Goal: Transaction & Acquisition: Download file/media

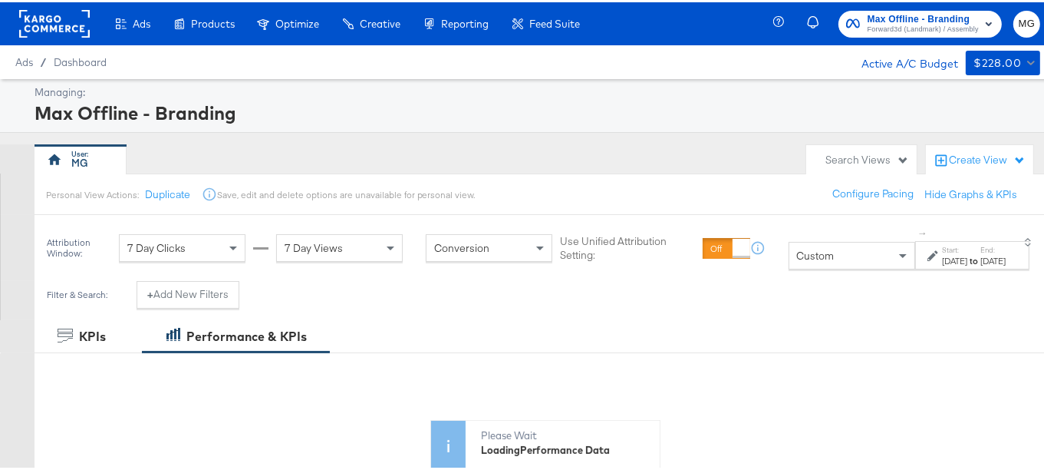
click at [912, 28] on span "Forward3d (Landmark) / Assembly" at bounding box center [923, 27] width 111 height 12
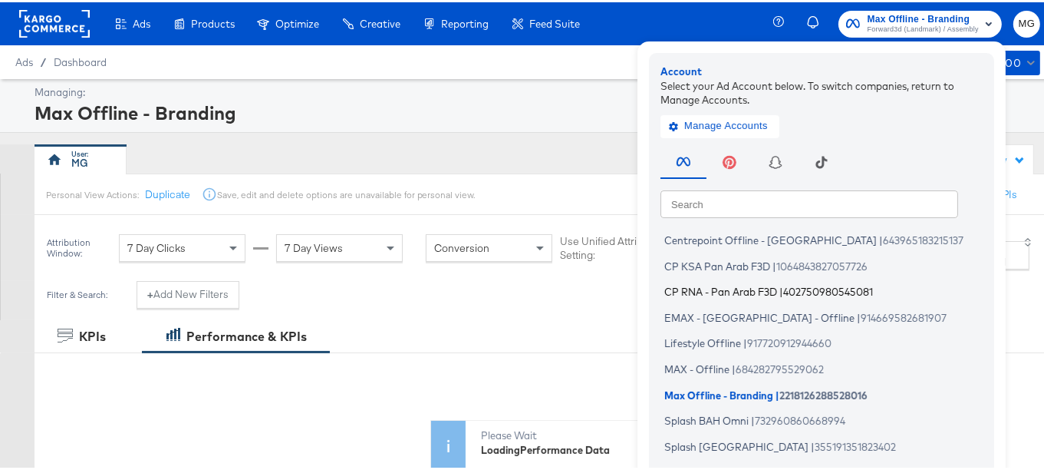
click at [768, 285] on li "CP RNA - Pan Arab F3D | 402750980545081" at bounding box center [826, 289] width 330 height 22
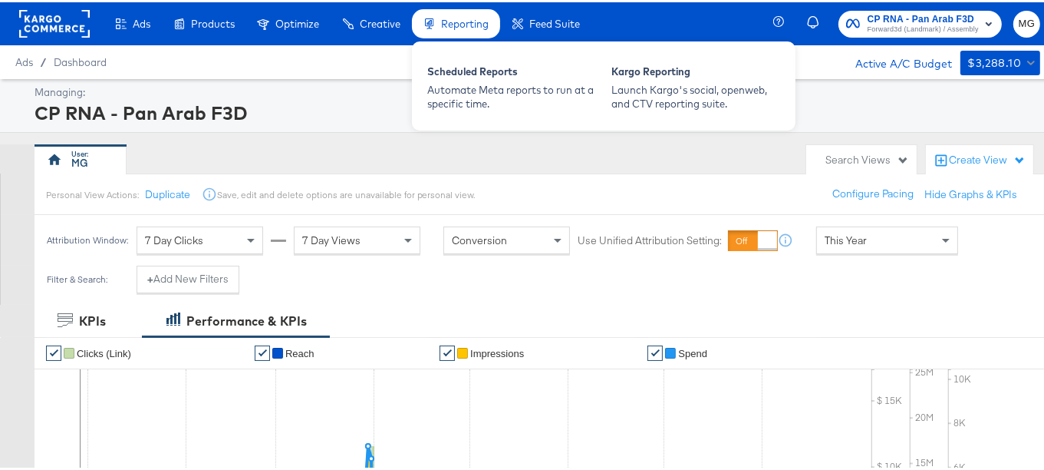
click at [463, 20] on span "Reporting" at bounding box center [465, 21] width 48 height 12
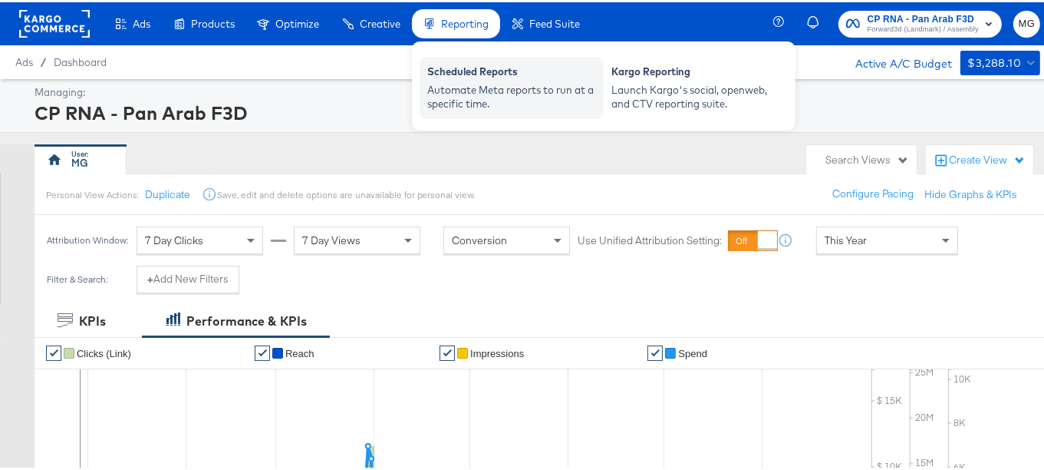
click at [462, 71] on div "Scheduled Reports" at bounding box center [511, 71] width 169 height 18
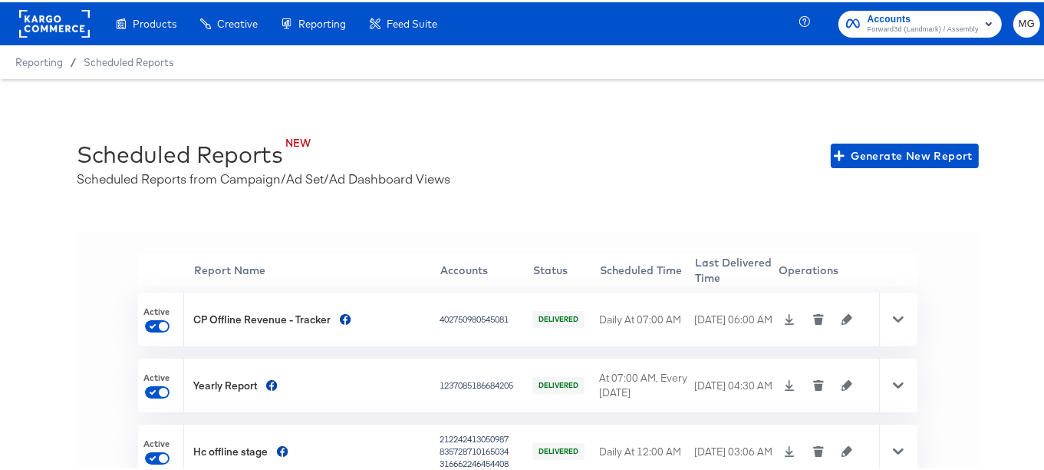
scroll to position [33, 0]
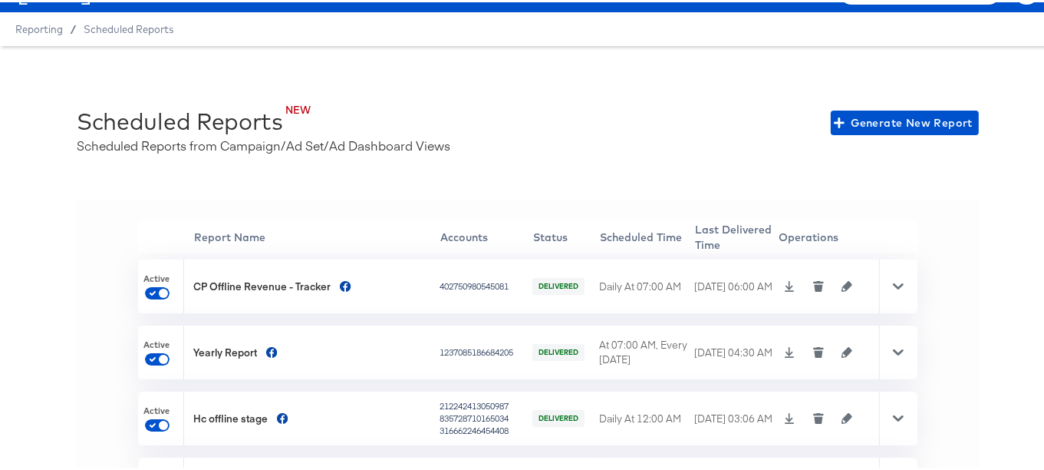
click at [882, 282] on div at bounding box center [898, 284] width 38 height 54
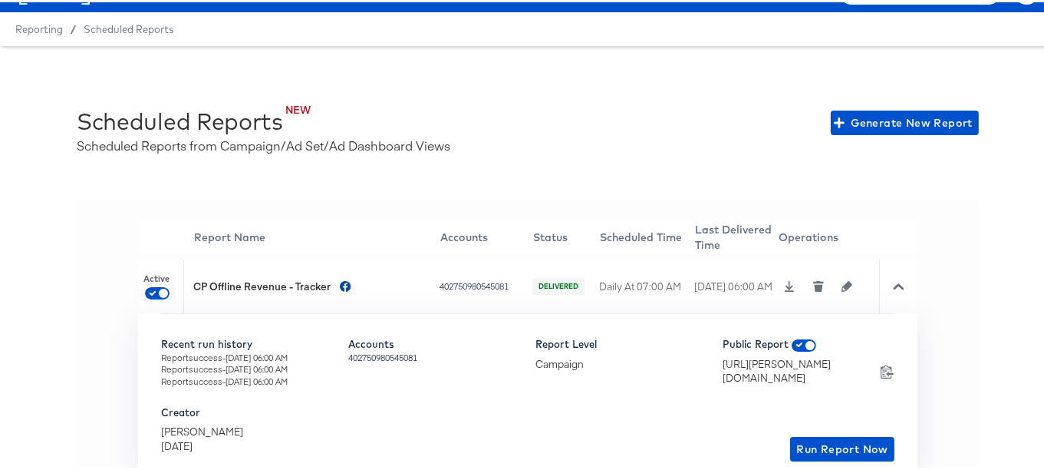
click at [842, 282] on icon "button" at bounding box center [847, 283] width 11 height 11
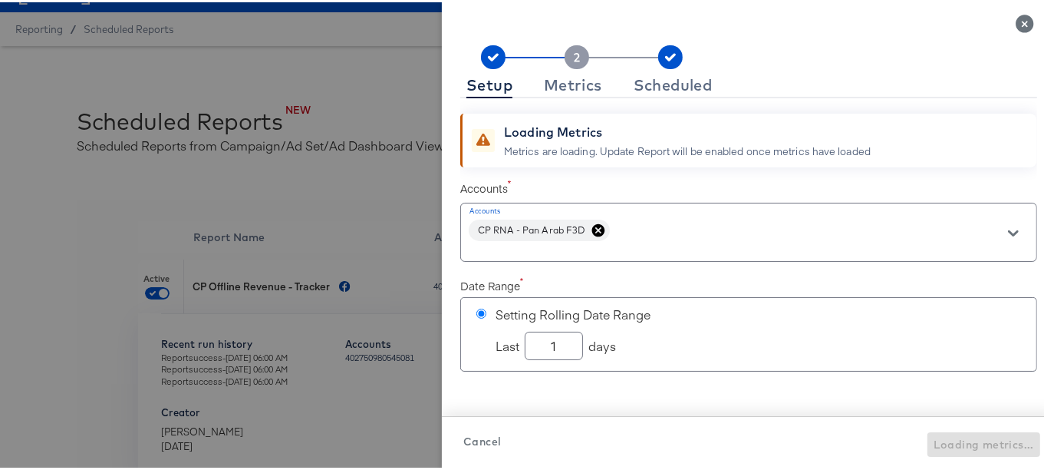
checkbox input "true"
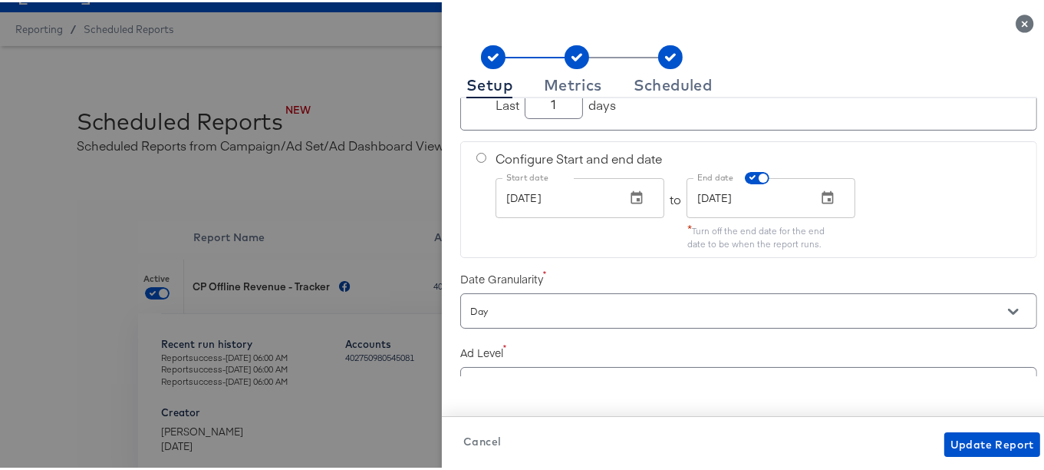
scroll to position [82, 0]
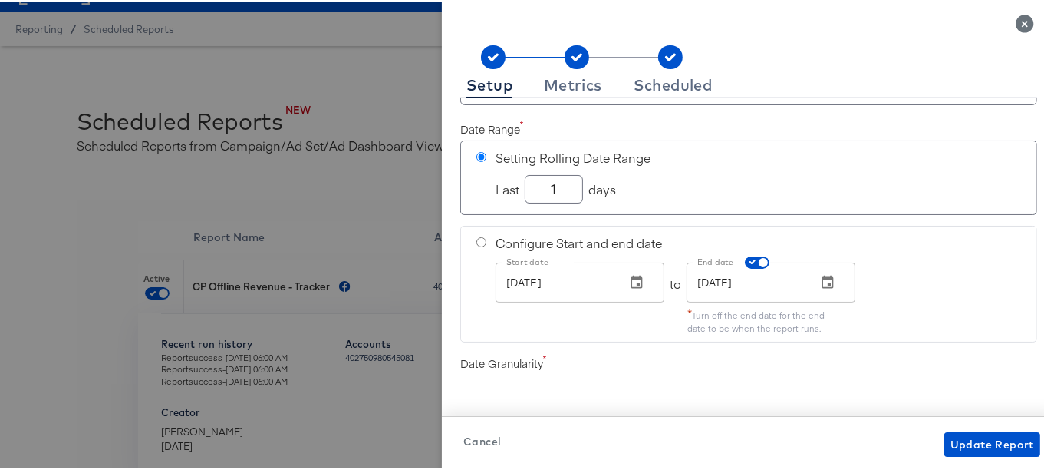
click at [1027, 229] on div "Setup Metrics Scheduled Accounts Accounts CP RNA - Pan Arab F3D Date Range Sett…" at bounding box center [749, 247] width 614 height 445
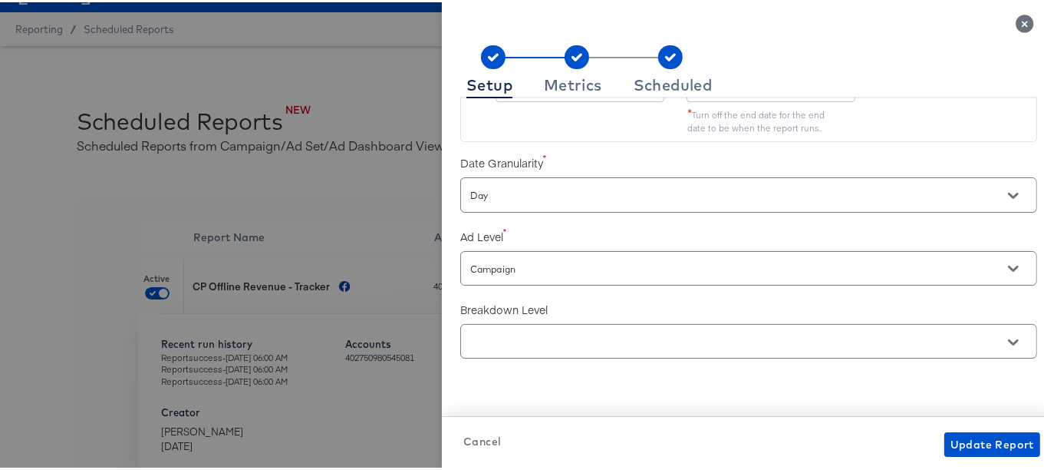
scroll to position [491, 0]
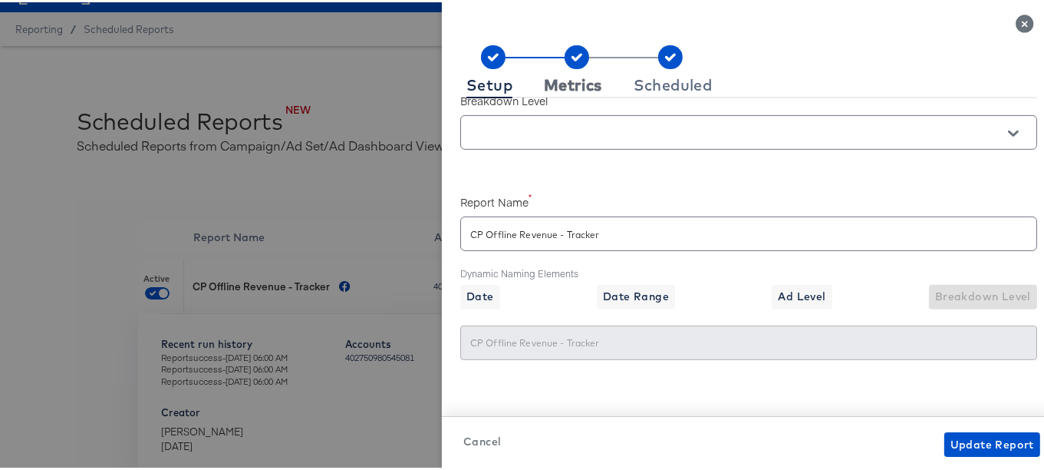
click at [549, 79] on div "Metrics" at bounding box center [573, 83] width 58 height 12
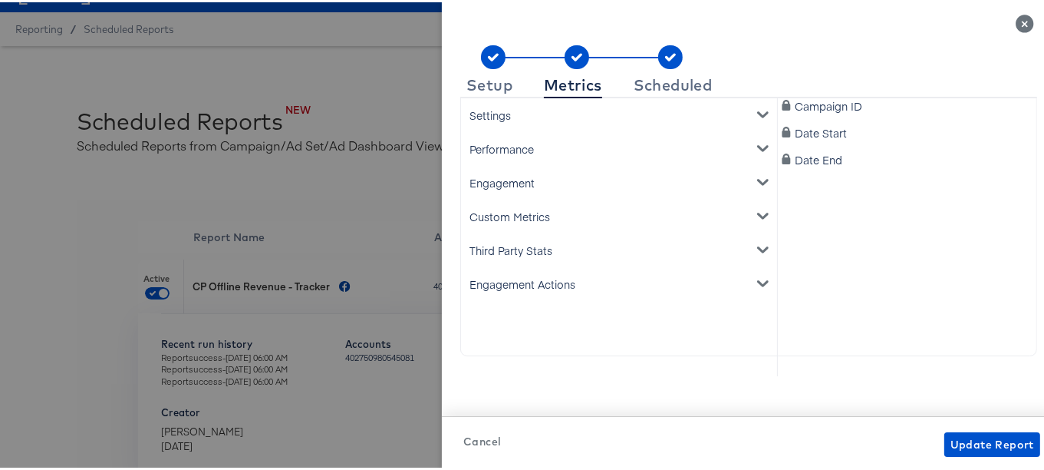
scroll to position [0, 0]
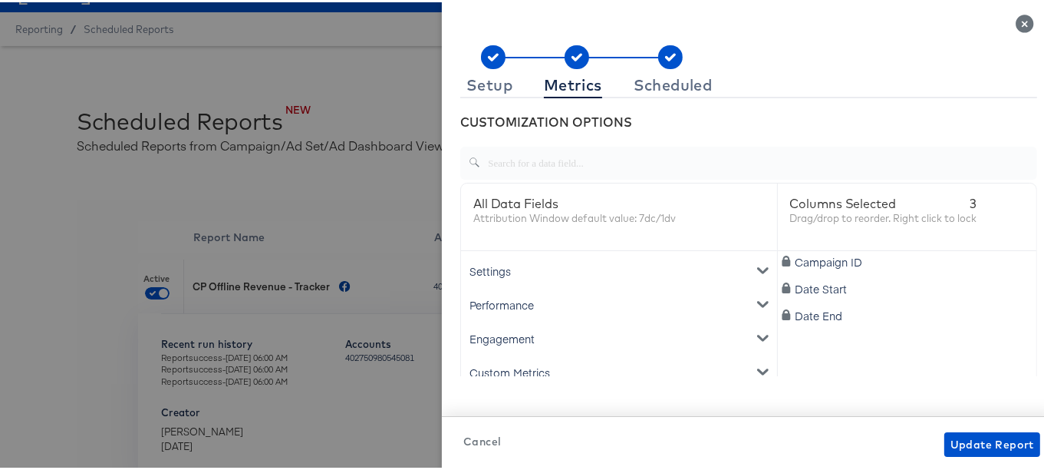
click at [738, 259] on div "Settings" at bounding box center [619, 269] width 310 height 34
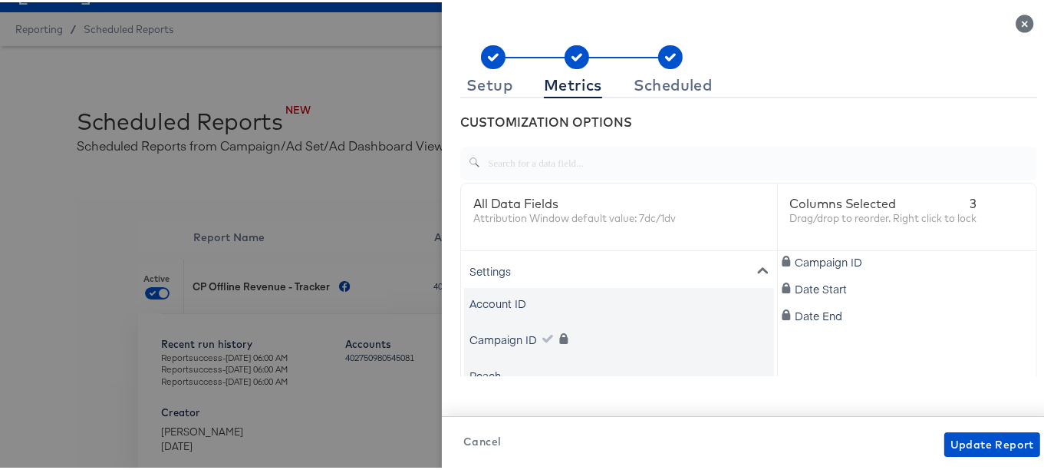
click at [757, 262] on icon "metrics-list" at bounding box center [762, 267] width 11 height 11
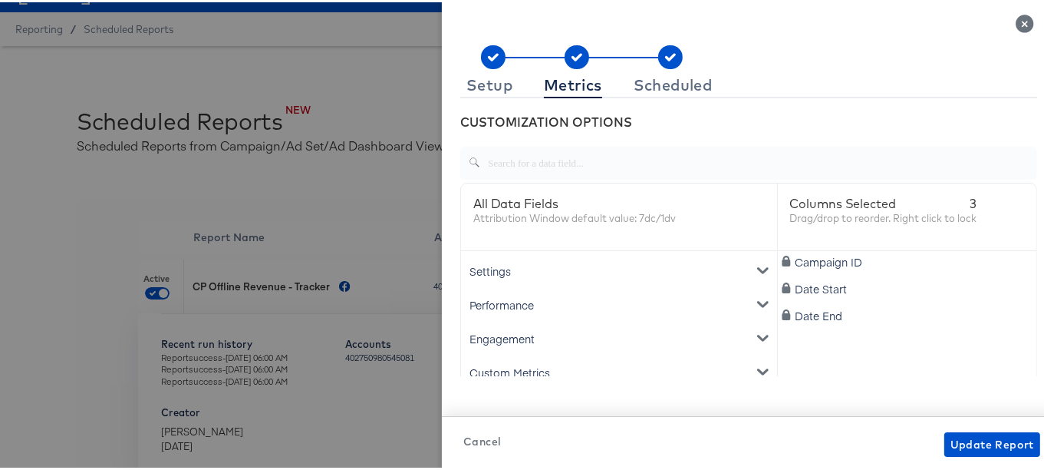
click at [614, 150] on input "text" at bounding box center [758, 154] width 557 height 33
click at [728, 273] on div "Engagement" at bounding box center [619, 269] width 310 height 34
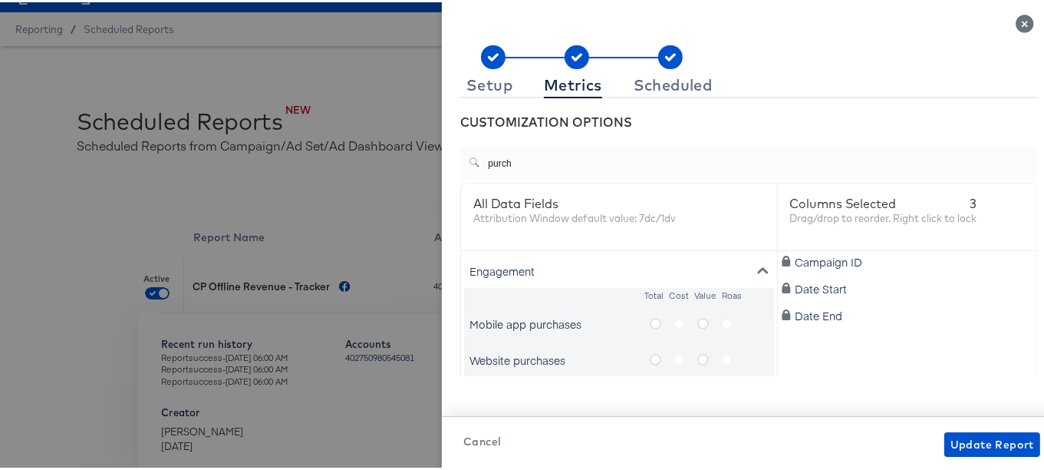
click at [528, 153] on input "purch" at bounding box center [758, 154] width 557 height 33
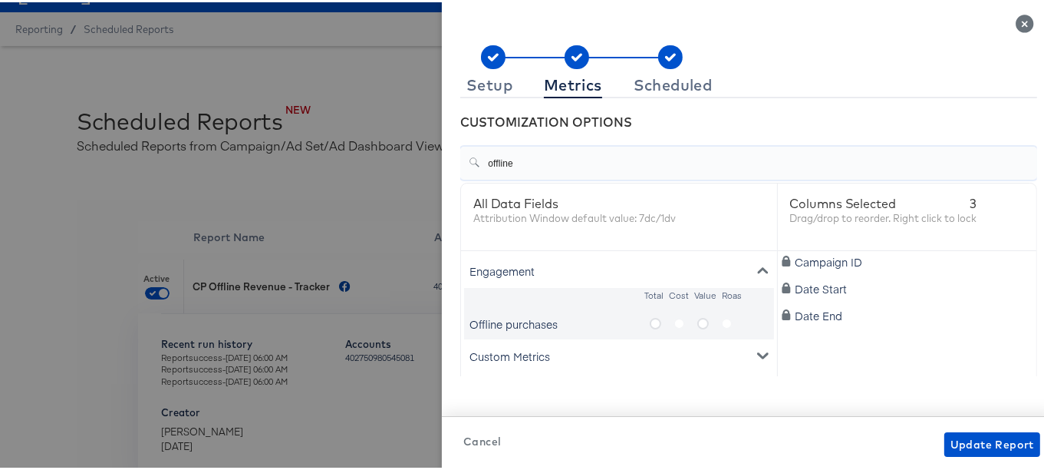
type input "offline"
click at [697, 318] on icon "metrics-list" at bounding box center [703, 321] width 12 height 12
click at [0, 0] on input "metrics-list" at bounding box center [0, 0] width 0 height 0
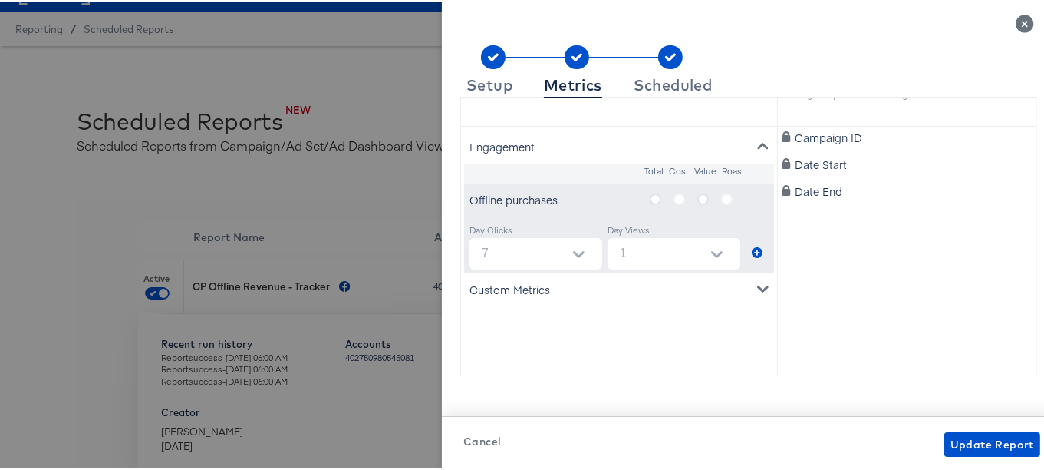
scroll to position [126, 0]
click at [665, 250] on input "1" at bounding box center [677, 249] width 127 height 31
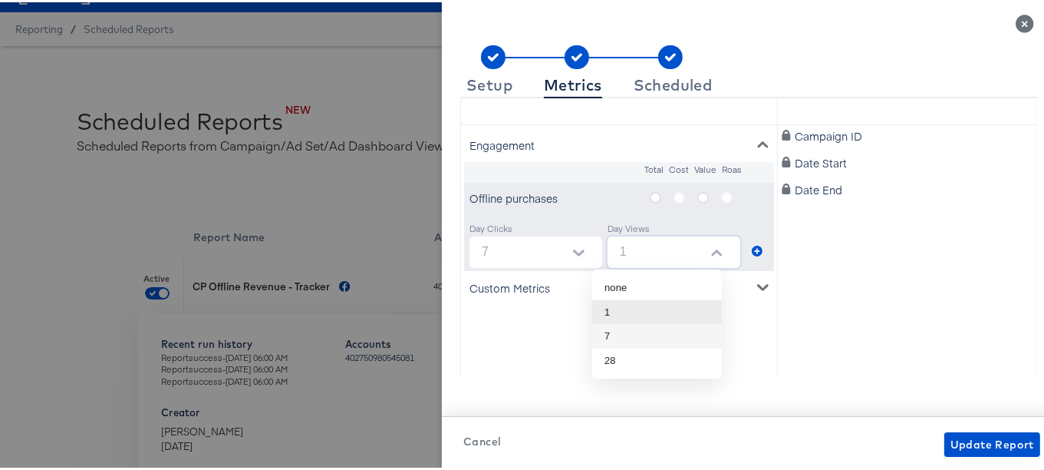
click at [642, 335] on li "7" at bounding box center [657, 333] width 130 height 25
type input "7"
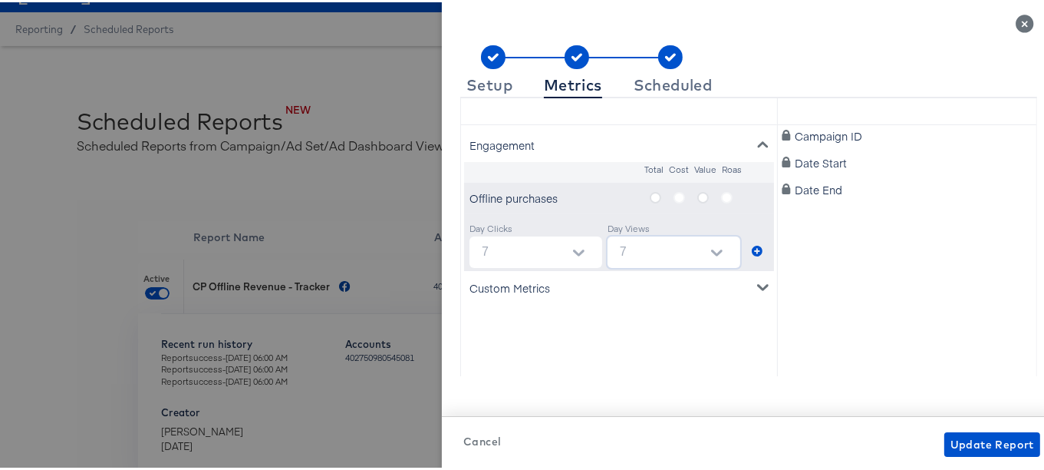
scroll to position [156, 0]
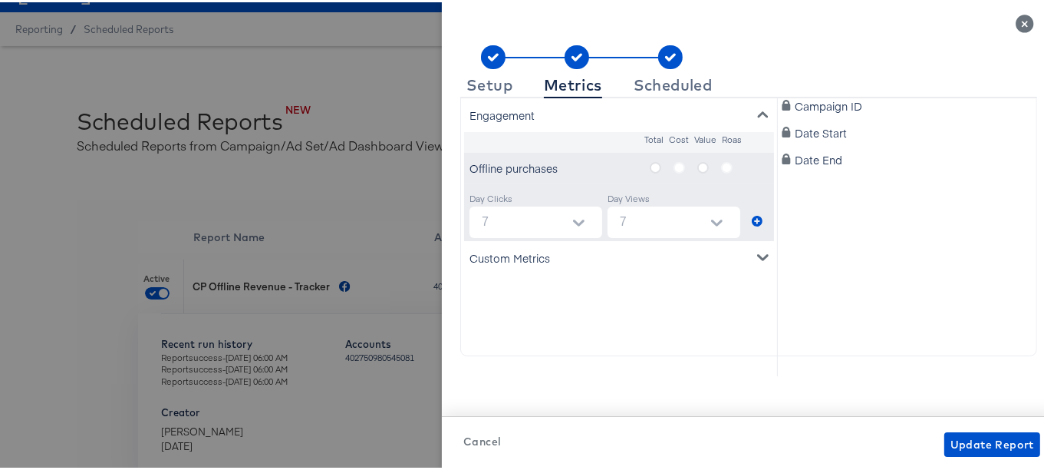
click at [757, 249] on icon "metrics-list" at bounding box center [762, 254] width 11 height 11
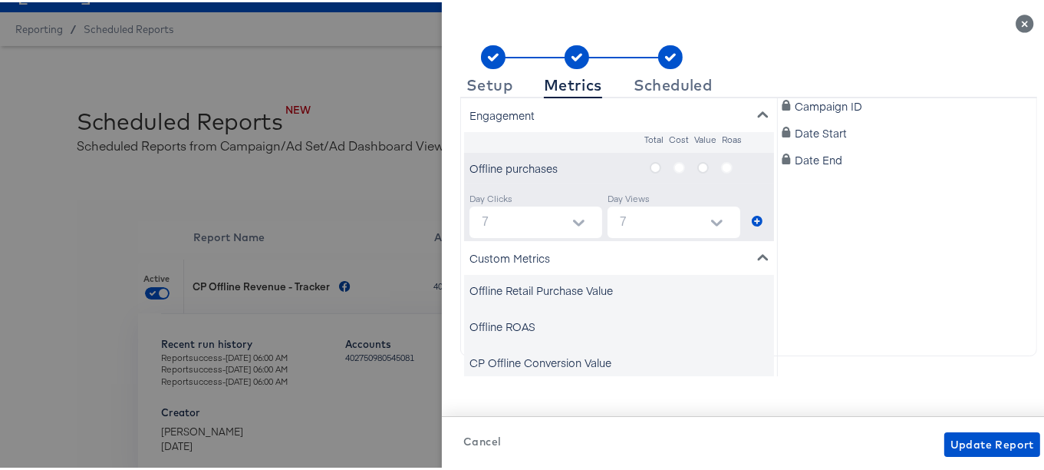
click at [757, 249] on icon "metrics-list" at bounding box center [762, 254] width 11 height 11
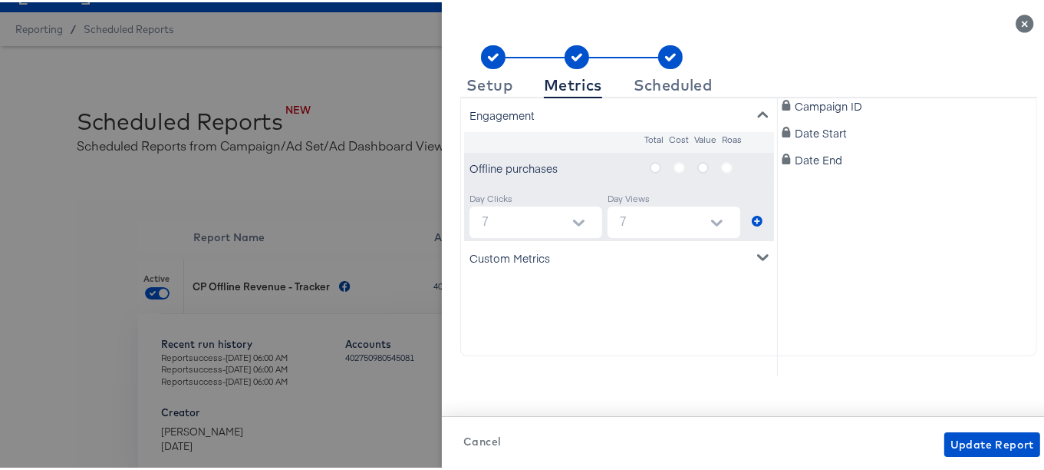
click at [733, 249] on div "Custom Metrics" at bounding box center [619, 256] width 310 height 34
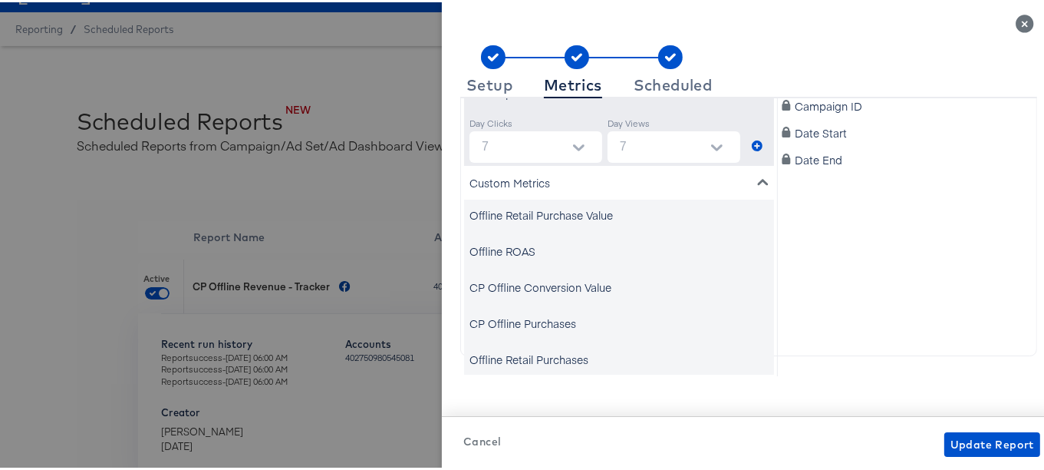
scroll to position [0, 0]
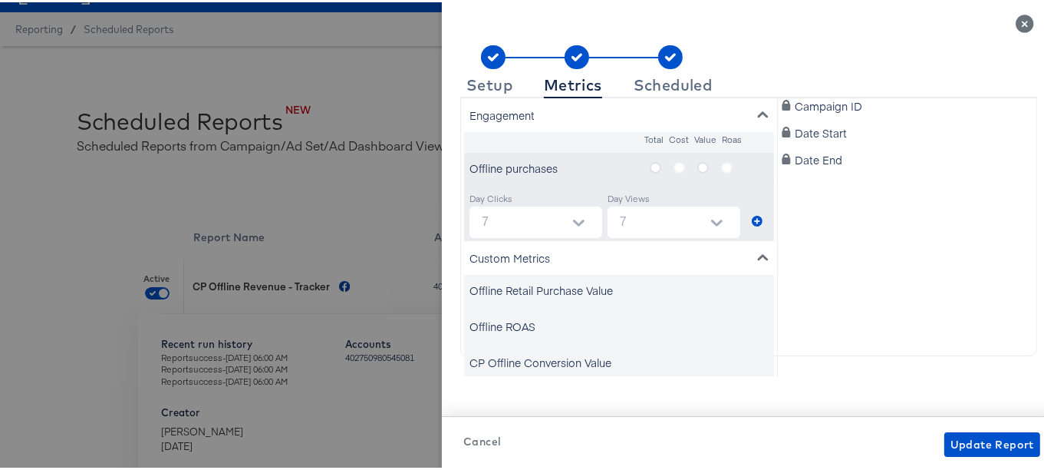
click at [522, 166] on div "Offline purchases" at bounding box center [554, 165] width 169 height 15
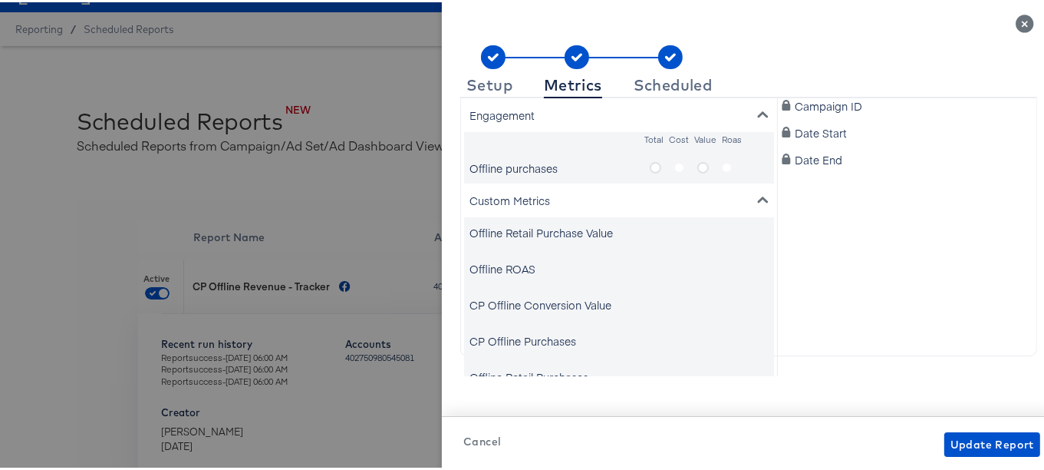
click at [522, 166] on div "Offline purchases" at bounding box center [554, 165] width 169 height 15
click at [697, 163] on icon "metrics-list" at bounding box center [703, 166] width 12 height 12
click at [0, 0] on input "metrics-list" at bounding box center [0, 0] width 0 height 0
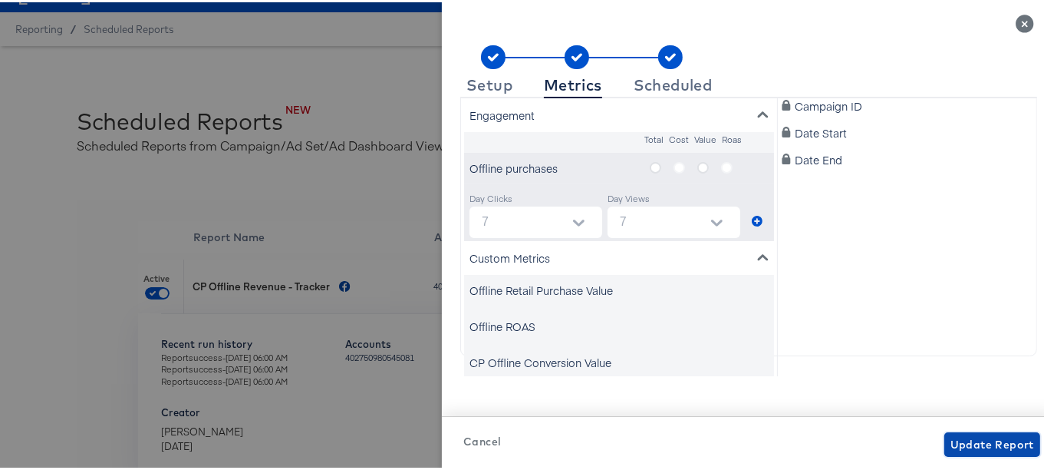
click at [977, 443] on span "Update Report" at bounding box center [993, 442] width 84 height 19
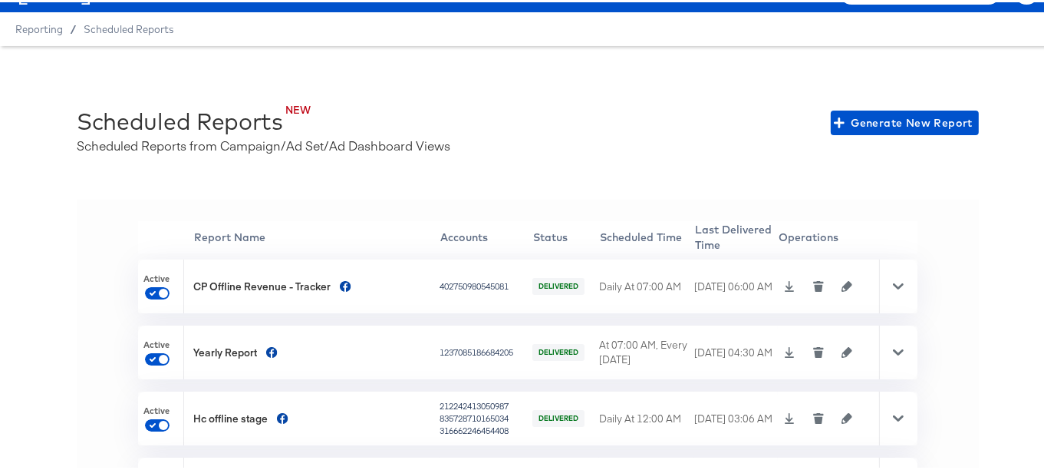
click at [824, 275] on td at bounding box center [828, 284] width 101 height 54
click at [837, 291] on td at bounding box center [828, 284] width 101 height 54
click at [842, 285] on icon "button" at bounding box center [847, 283] width 11 height 11
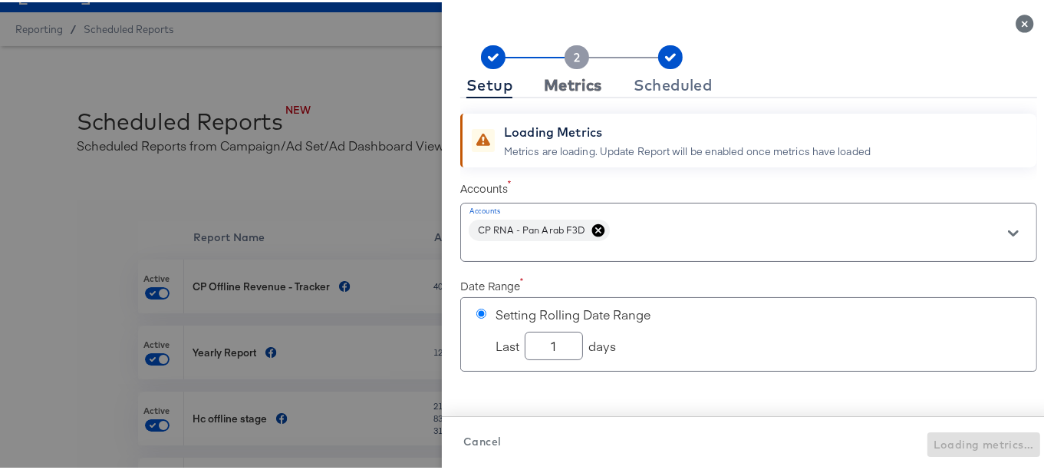
checkbox input "true"
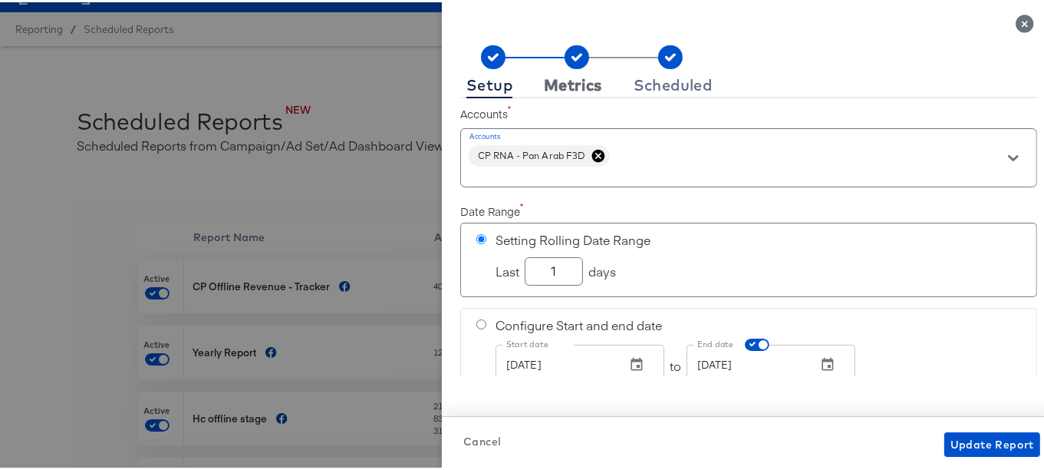
click at [591, 82] on button "Metrics" at bounding box center [573, 83] width 71 height 25
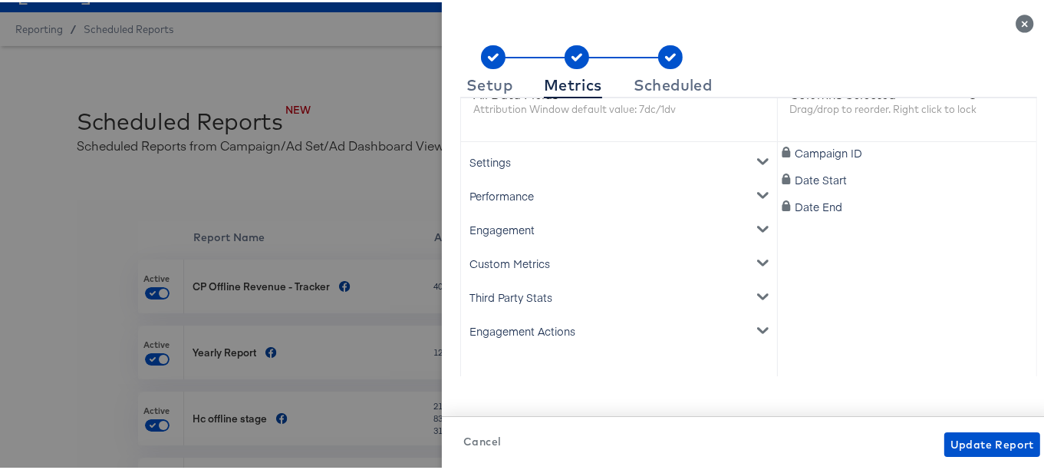
scroll to position [113, 0]
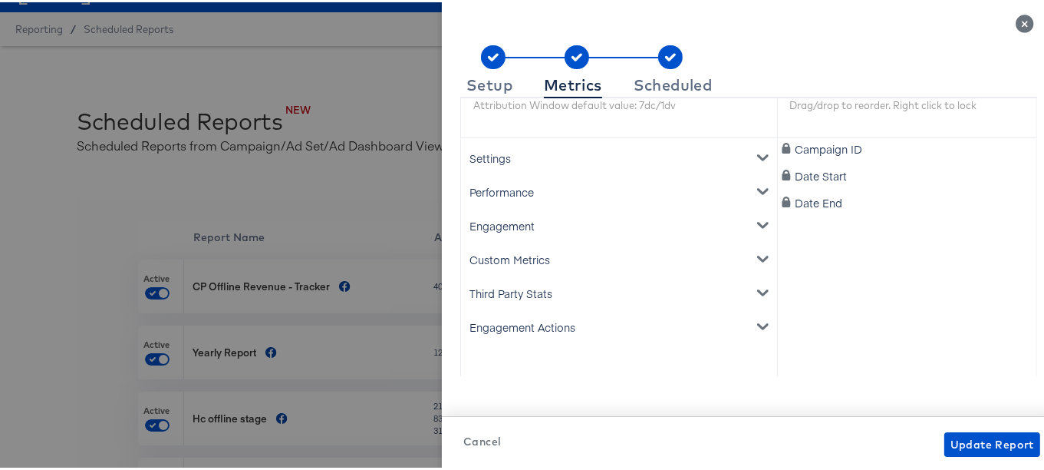
click at [751, 191] on div "Performance" at bounding box center [619, 190] width 310 height 34
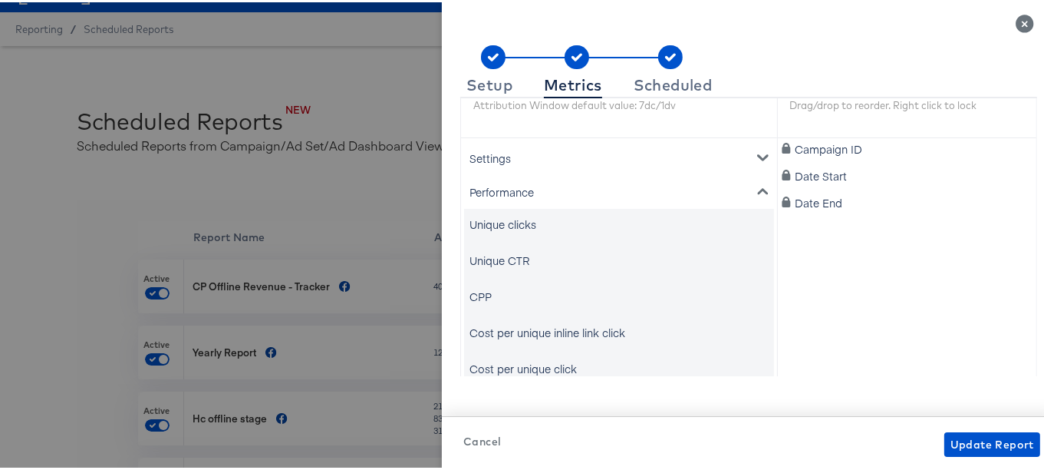
click at [470, 291] on div "CPP" at bounding box center [481, 293] width 22 height 15
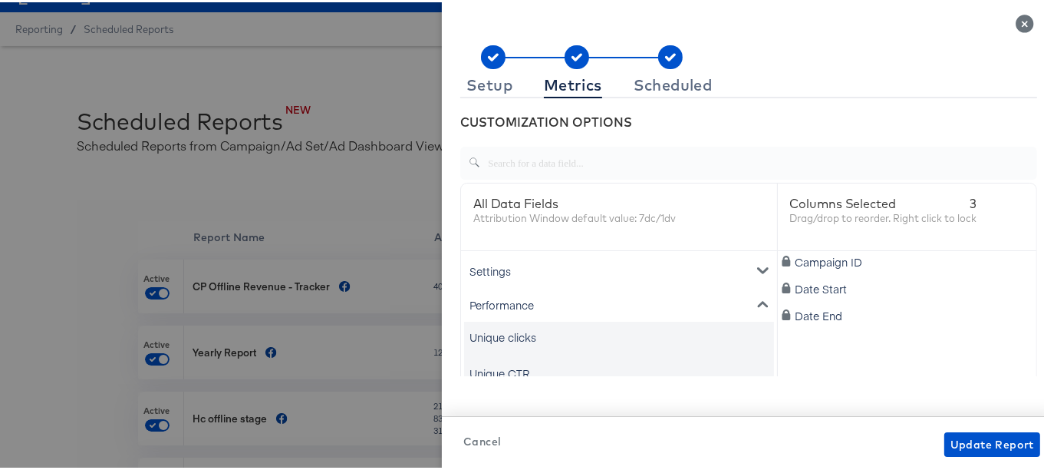
click at [667, 159] on input "text" at bounding box center [758, 154] width 557 height 33
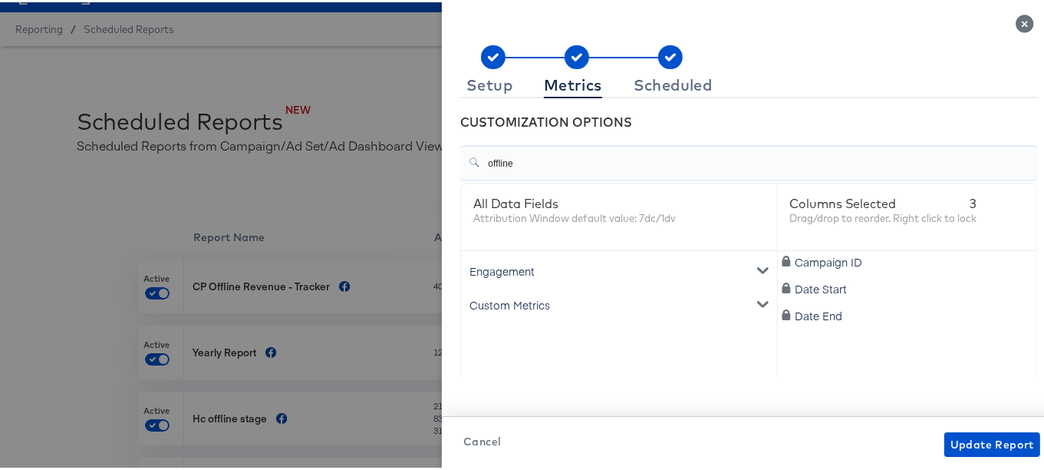
type input "offline"
click at [757, 272] on icon "metrics-list" at bounding box center [762, 267] width 11 height 11
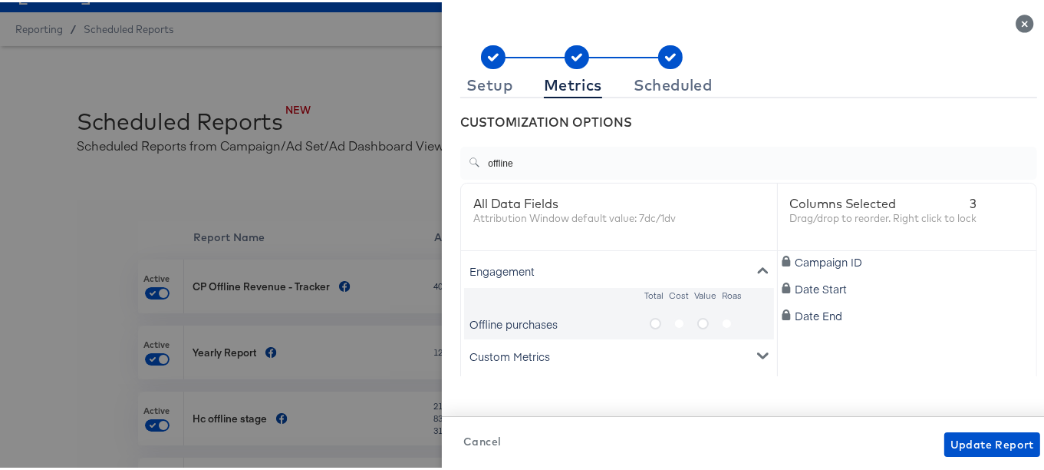
click at [494, 318] on div "Offline purchases" at bounding box center [554, 321] width 169 height 15
click at [486, 353] on div "Custom Metrics" at bounding box center [619, 354] width 310 height 34
click at [486, 352] on div "Custom Metrics" at bounding box center [619, 354] width 310 height 34
click at [478, 267] on div "Engagement" at bounding box center [619, 269] width 310 height 34
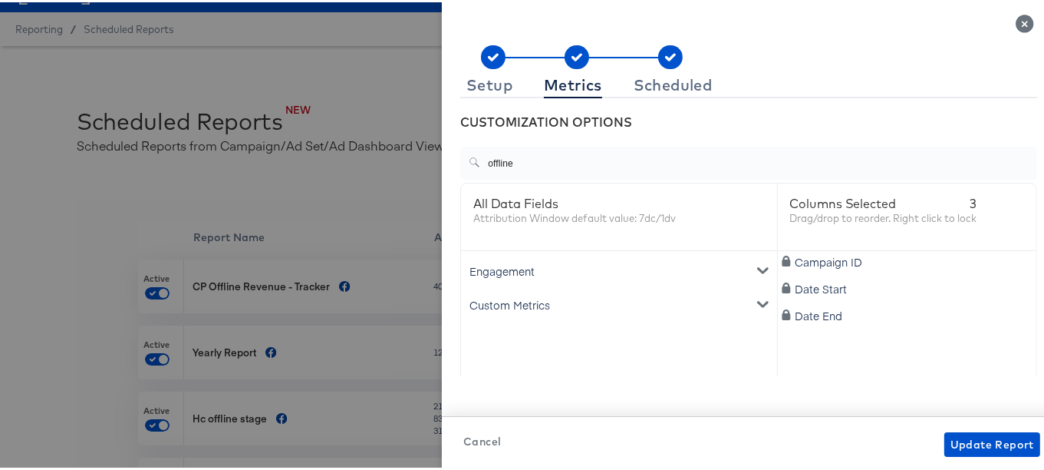
click at [478, 267] on div "Engagement" at bounding box center [619, 269] width 310 height 34
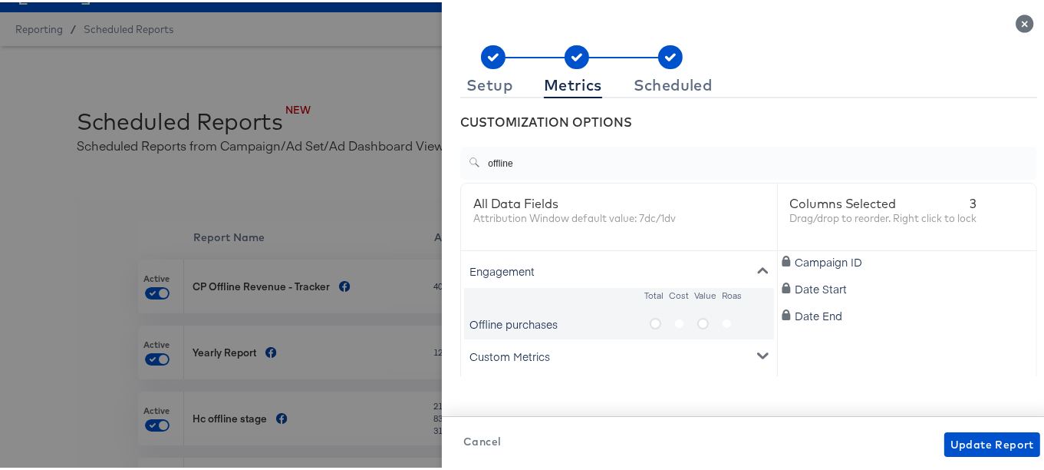
click at [483, 323] on div "Offline purchases" at bounding box center [554, 321] width 169 height 15
click at [650, 316] on icon "metrics-list" at bounding box center [656, 321] width 12 height 12
click at [0, 0] on input "metrics-list" at bounding box center [0, 0] width 0 height 0
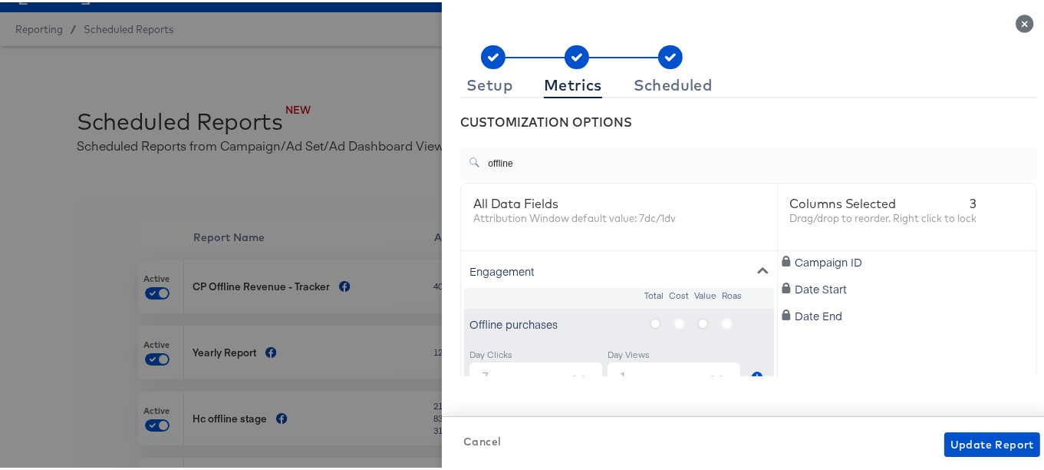
click at [674, 320] on label "metrics-list" at bounding box center [686, 320] width 24 height 19
click at [697, 320] on icon "metrics-list" at bounding box center [703, 321] width 12 height 12
click at [0, 0] on input "metrics-list" at bounding box center [0, 0] width 0 height 0
click at [674, 320] on label "metrics-list" at bounding box center [686, 320] width 24 height 19
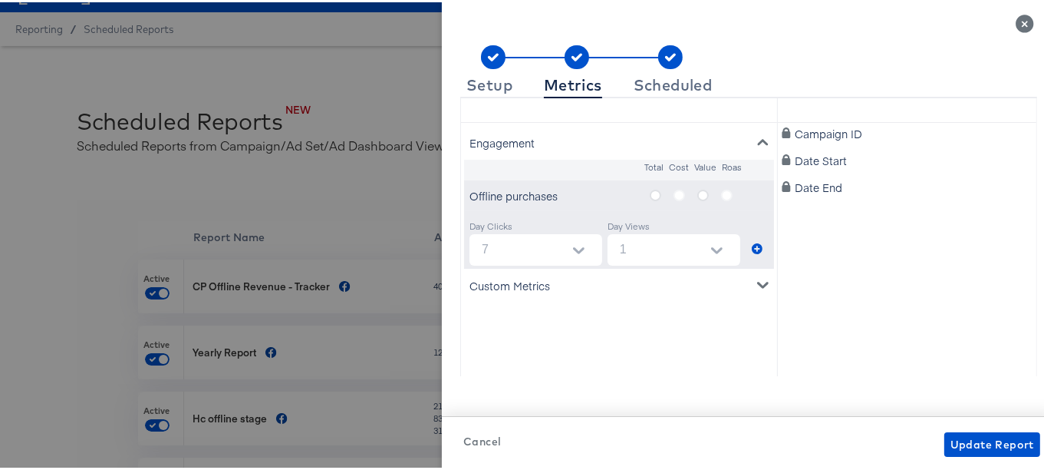
scroll to position [131, 0]
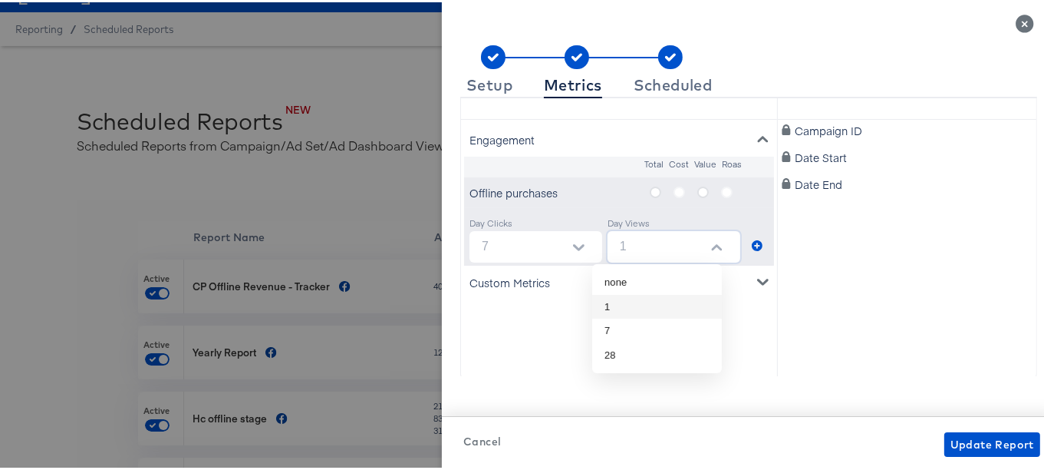
click at [626, 238] on input "1" at bounding box center [677, 244] width 127 height 31
click at [661, 327] on li "7" at bounding box center [657, 328] width 130 height 25
type input "7"
click at [750, 269] on div "Custom Metrics" at bounding box center [619, 280] width 310 height 34
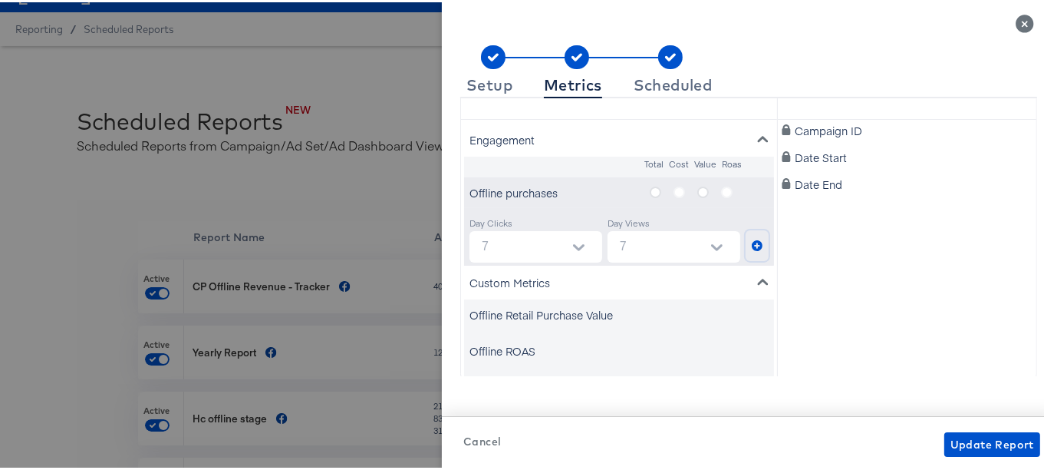
click at [752, 246] on icon "metrics-list" at bounding box center [757, 243] width 11 height 11
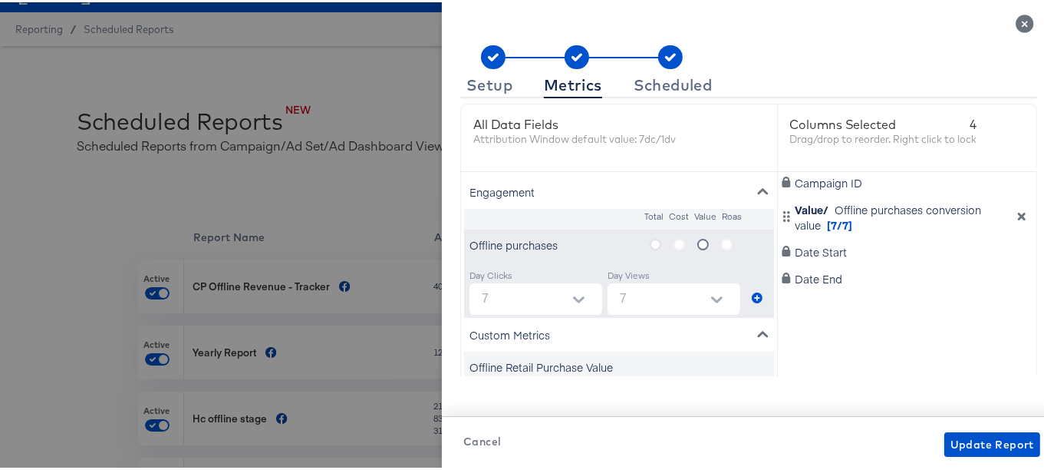
scroll to position [74, 0]
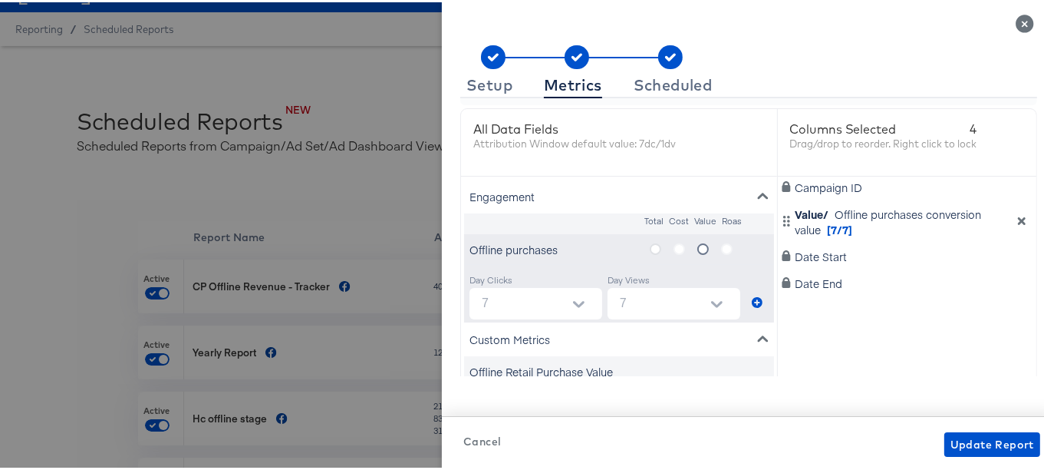
click at [650, 245] on icon "metrics-list" at bounding box center [656, 247] width 12 height 12
click at [0, 0] on input "metrics-list" at bounding box center [0, 0] width 0 height 0
click at [752, 296] on icon "metrics-list" at bounding box center [757, 300] width 11 height 11
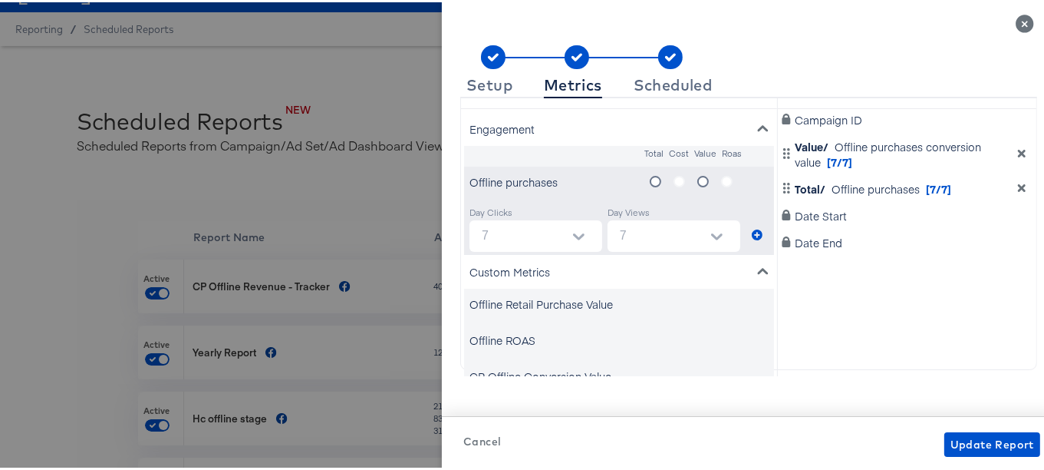
scroll to position [156, 0]
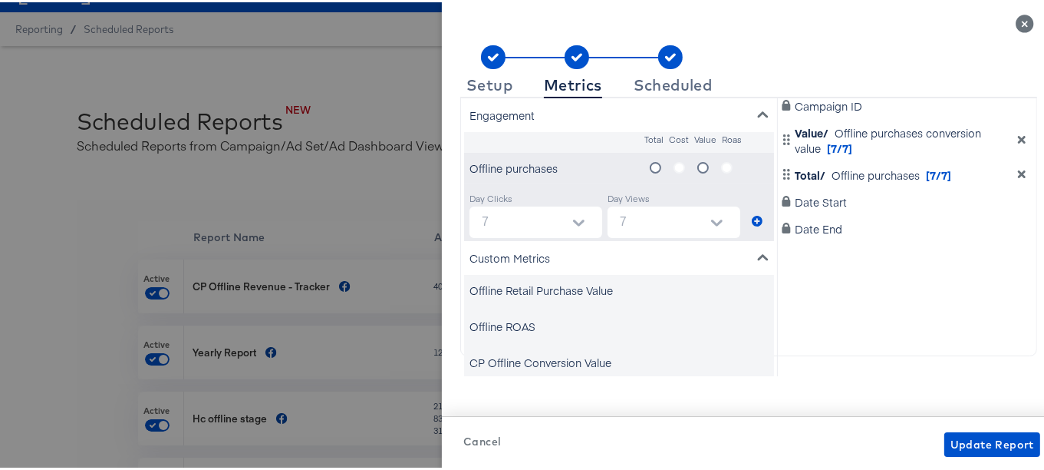
click at [1018, 169] on icon "dimension-list" at bounding box center [1022, 173] width 8 height 8
click at [711, 288] on div "Offline Retail Purchase Value" at bounding box center [619, 287] width 310 height 31
click at [512, 292] on div "Offline Retail Purchase Value" at bounding box center [541, 287] width 143 height 15
click at [516, 291] on div "Offline Retail Purchase Value" at bounding box center [541, 287] width 143 height 15
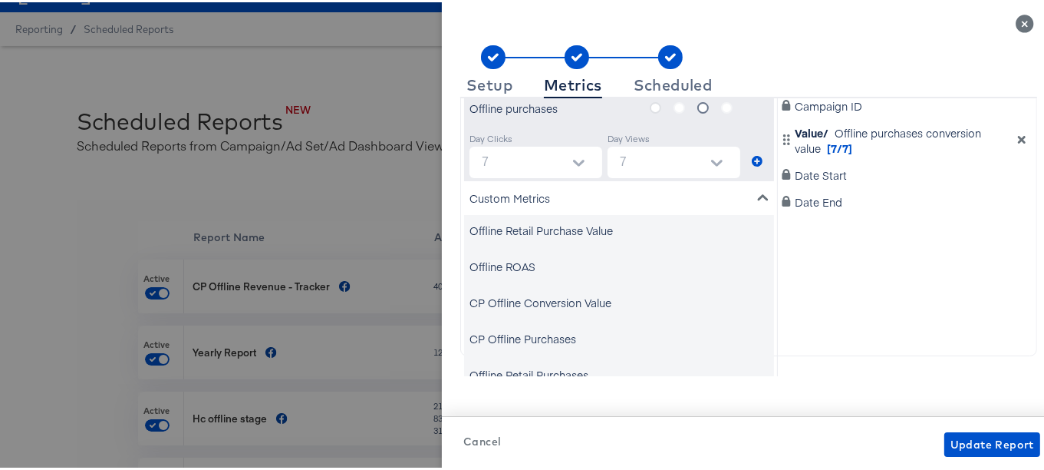
scroll to position [75, 0]
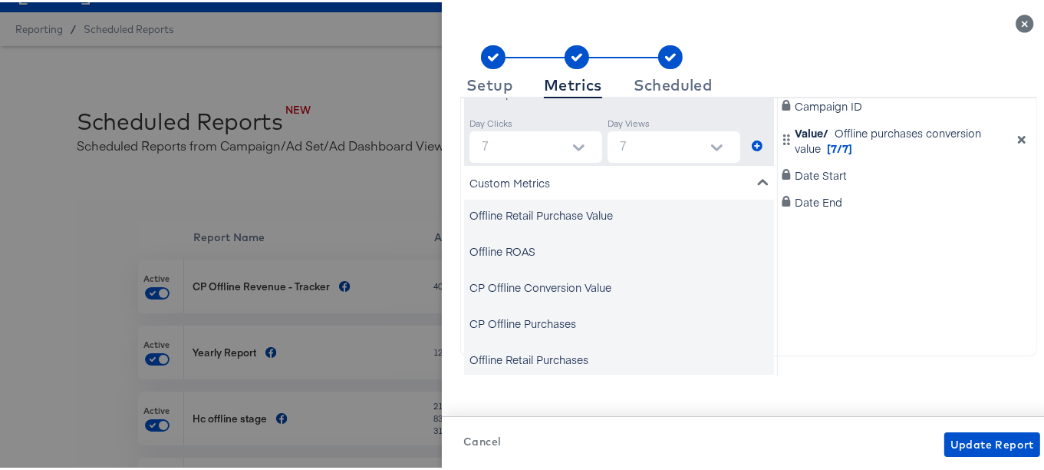
click at [608, 311] on div "CP Offline Purchases" at bounding box center [619, 320] width 310 height 31
click at [472, 321] on div "CP Offline Purchases" at bounding box center [523, 320] width 107 height 15
click at [470, 316] on div "CP Offline Purchases" at bounding box center [523, 320] width 107 height 15
click at [598, 308] on div "CP Offline Purchases" at bounding box center [619, 320] width 310 height 31
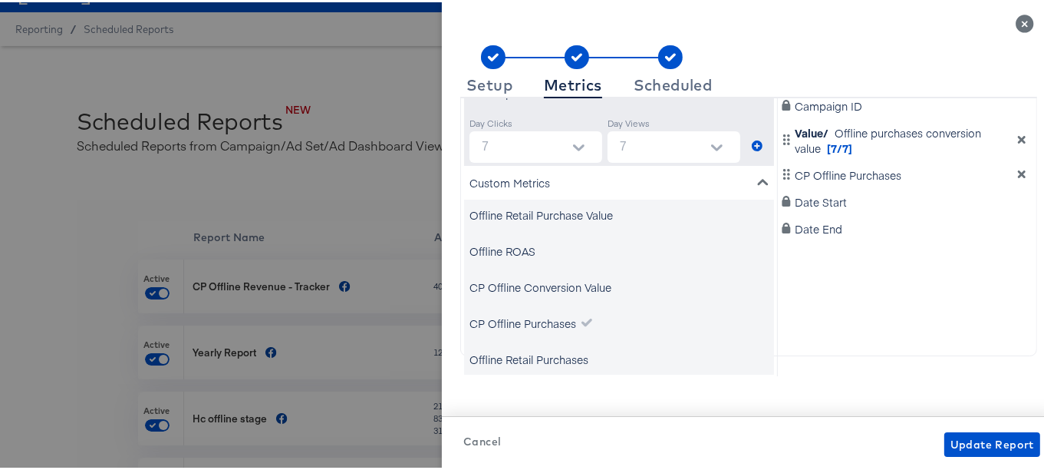
click at [486, 324] on div "CP Offline Purchases" at bounding box center [523, 320] width 107 height 15
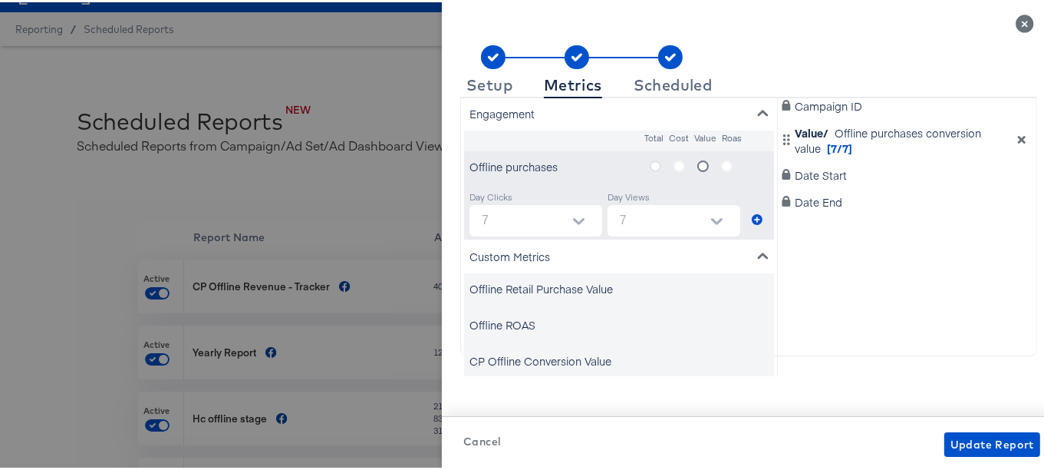
scroll to position [0, 0]
click at [697, 162] on icon "metrics-list" at bounding box center [703, 166] width 12 height 12
click at [0, 0] on input "metrics-list" at bounding box center [0, 0] width 0 height 0
click at [752, 214] on icon "metrics-list" at bounding box center [757, 218] width 11 height 11
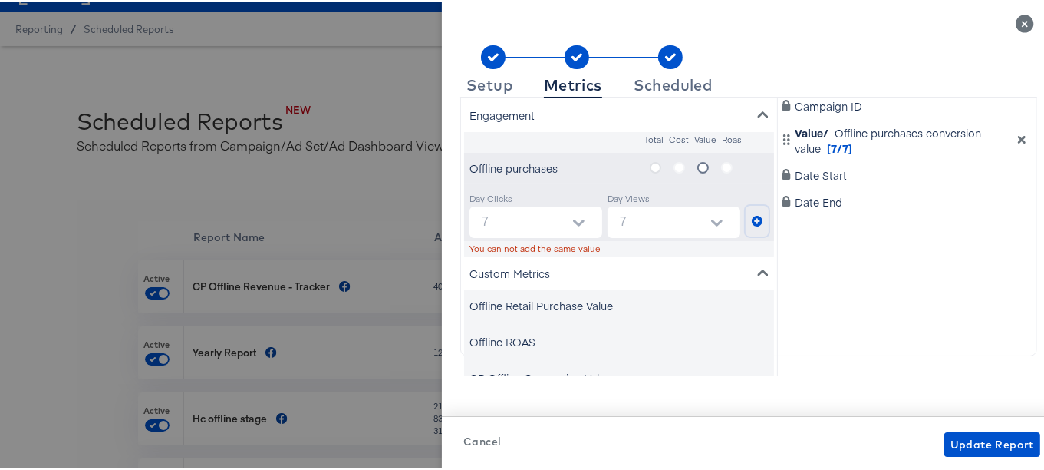
click at [1016, 133] on icon "dimension-list" at bounding box center [1021, 137] width 11 height 11
click at [752, 219] on icon "metrics-list" at bounding box center [757, 218] width 11 height 11
click at [960, 453] on button "Update Report" at bounding box center [992, 442] width 96 height 25
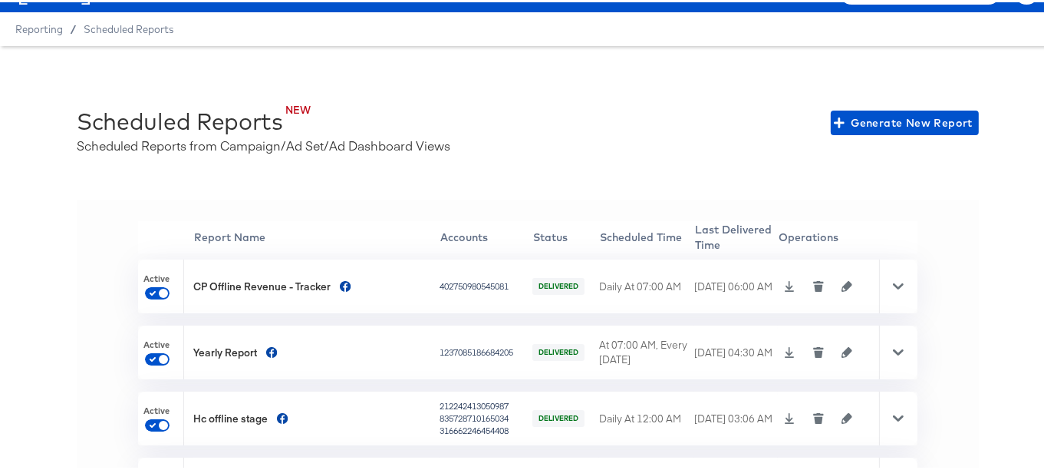
click at [838, 287] on td at bounding box center [828, 284] width 101 height 54
click at [842, 279] on icon "button" at bounding box center [847, 283] width 11 height 11
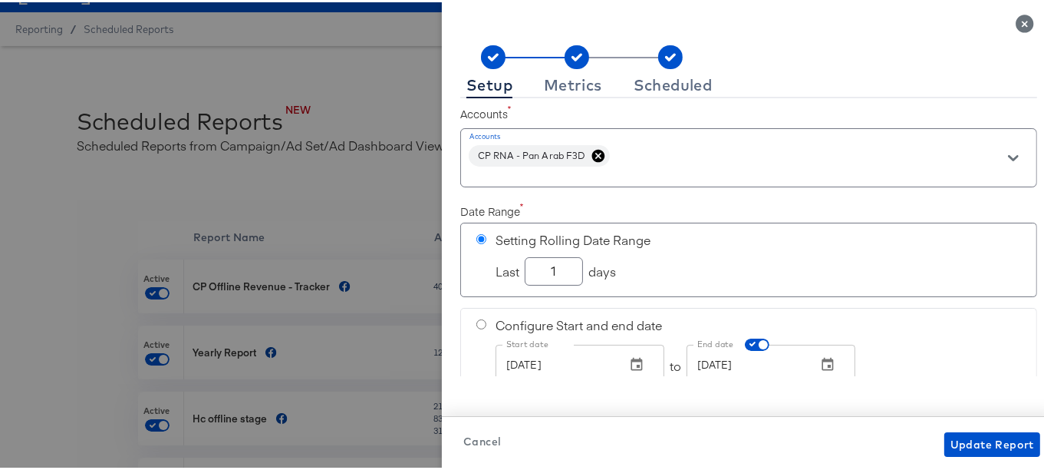
checkbox input "true"
click at [555, 84] on div "Metrics" at bounding box center [573, 83] width 58 height 12
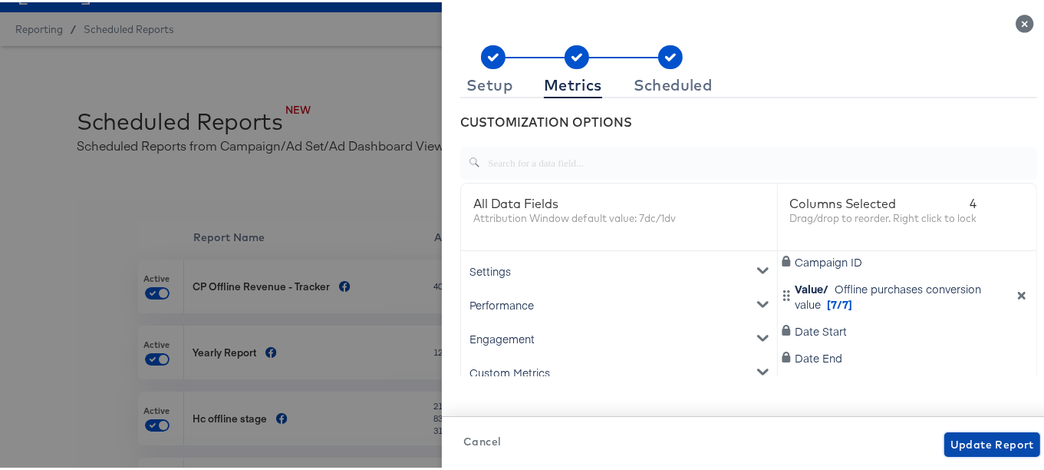
click at [961, 443] on span "Update Report" at bounding box center [993, 442] width 84 height 19
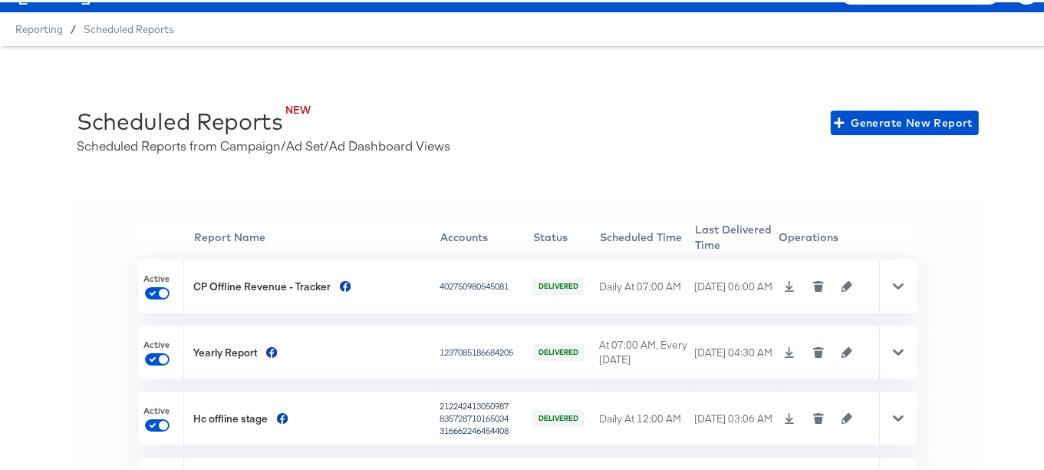
click at [842, 285] on icon "button" at bounding box center [847, 283] width 11 height 11
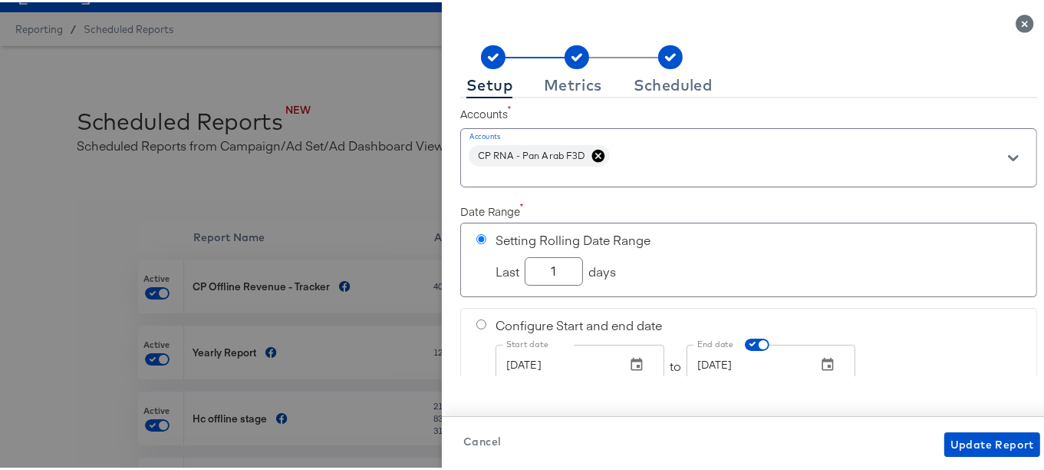
checkbox input "true"
click at [570, 68] on div "Setup Metrics Scheduled" at bounding box center [748, 69] width 577 height 53
click at [569, 86] on div "Metrics" at bounding box center [573, 83] width 58 height 12
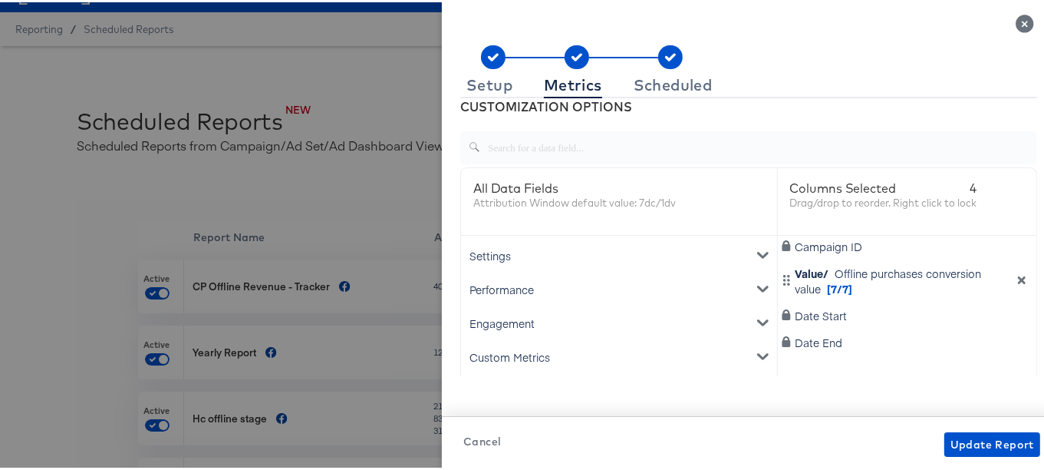
scroll to position [12, 0]
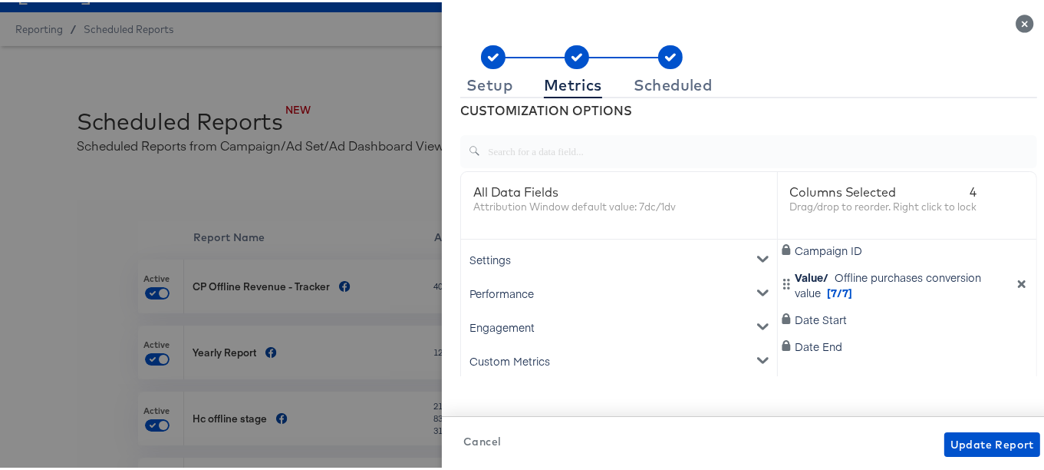
click at [527, 140] on input "text" at bounding box center [758, 143] width 557 height 33
click at [723, 245] on div "Settings" at bounding box center [619, 257] width 310 height 34
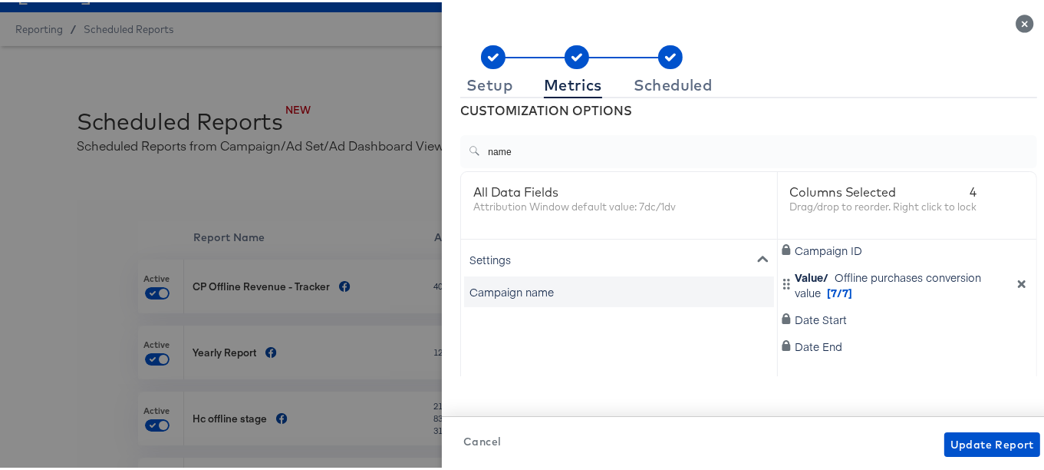
click at [488, 282] on div "Campaign name" at bounding box center [512, 289] width 84 height 15
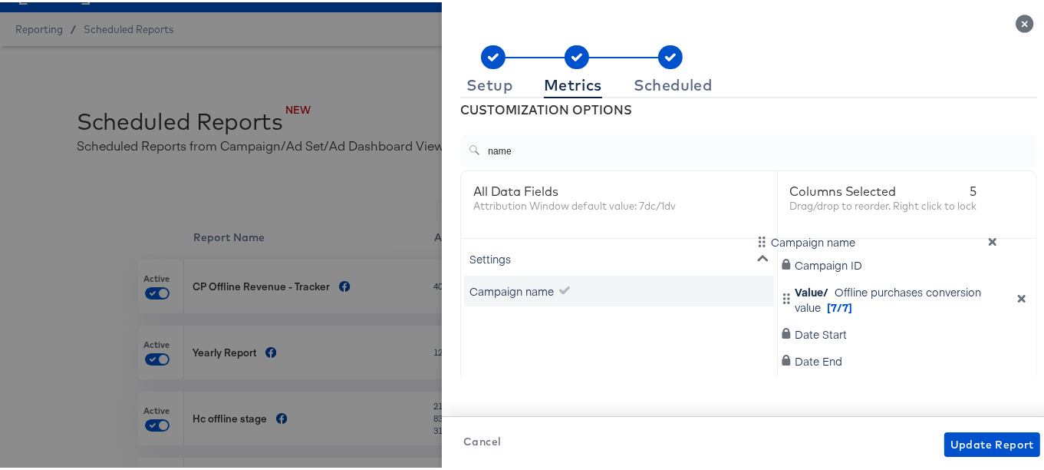
drag, startPoint x: 844, startPoint y: 320, endPoint x: 837, endPoint y: 239, distance: 81.6
click at [837, 239] on div "Campaign ID Value/ Offline purchases conversion value [7/7] Campaign name Date …" at bounding box center [907, 377] width 259 height 282
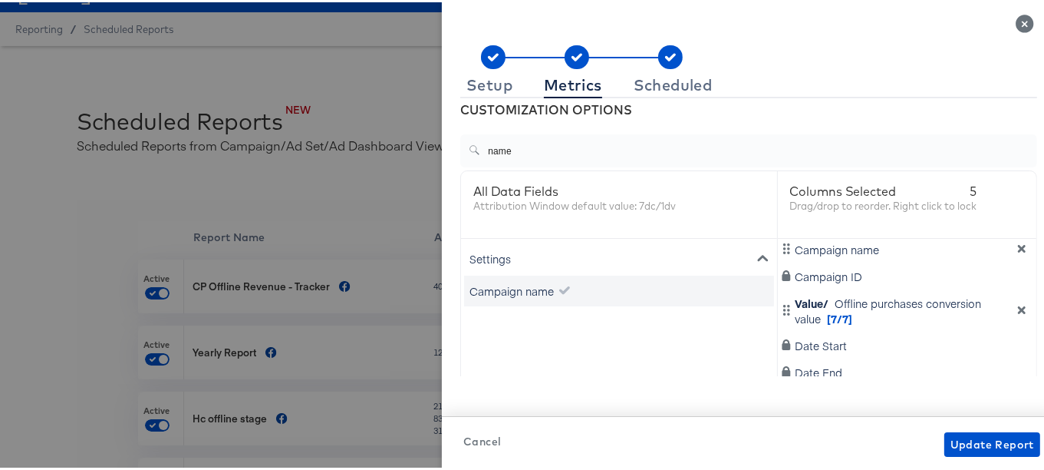
click at [837, 239] on span "Campaign name" at bounding box center [837, 246] width 84 height 15
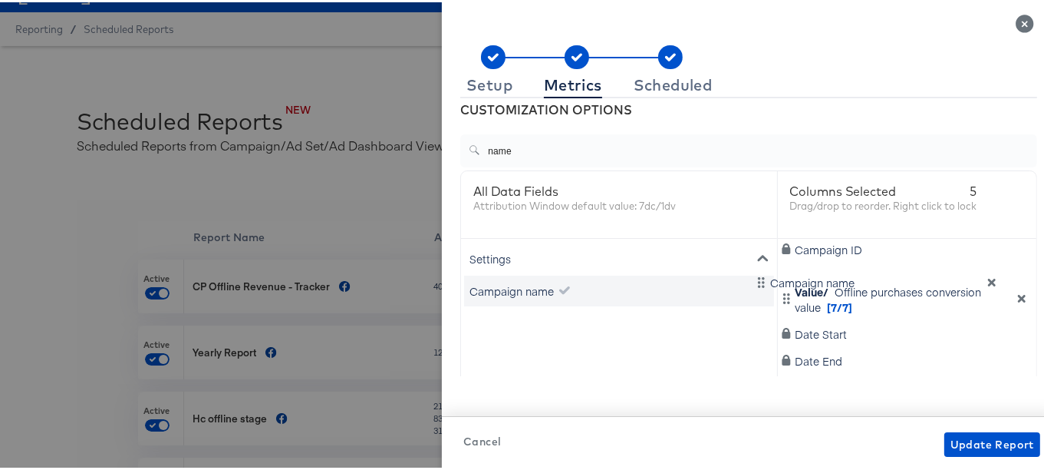
drag, startPoint x: 837, startPoint y: 247, endPoint x: 829, endPoint y: 295, distance: 48.2
click at [829, 295] on div "Campaign name Campaign ID Value/ Offline purchases conversion value [7/7] Date …" at bounding box center [907, 377] width 259 height 282
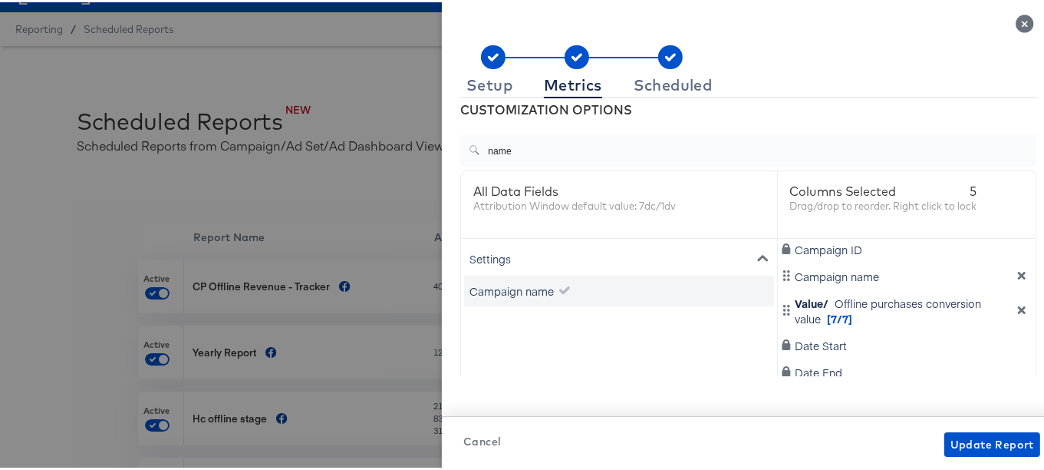
click at [506, 151] on input "name" at bounding box center [758, 142] width 557 height 33
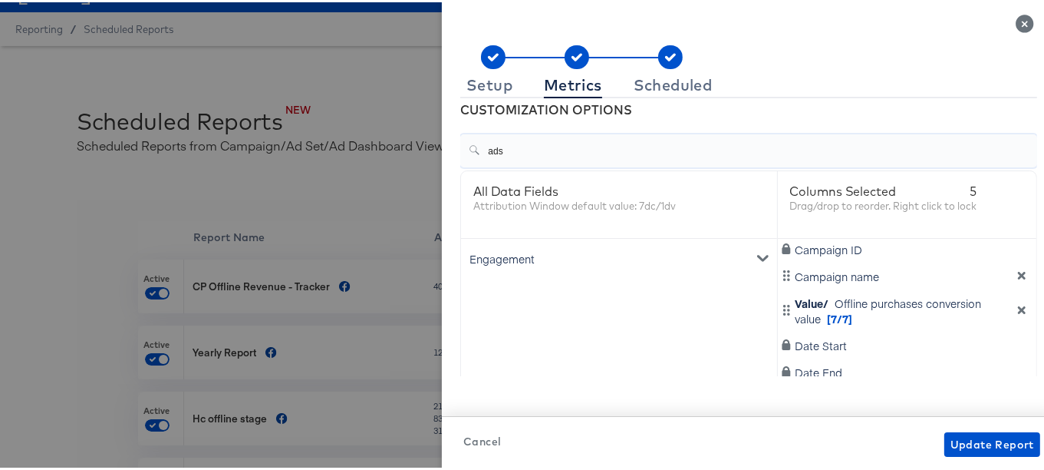
click at [515, 252] on div "Engagement" at bounding box center [619, 256] width 310 height 34
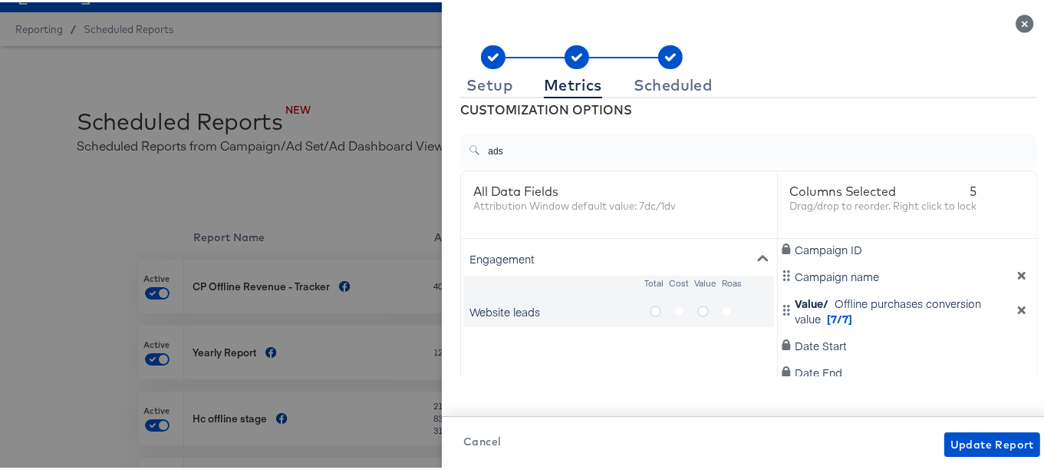
click at [515, 252] on div "Engagement" at bounding box center [619, 256] width 310 height 34
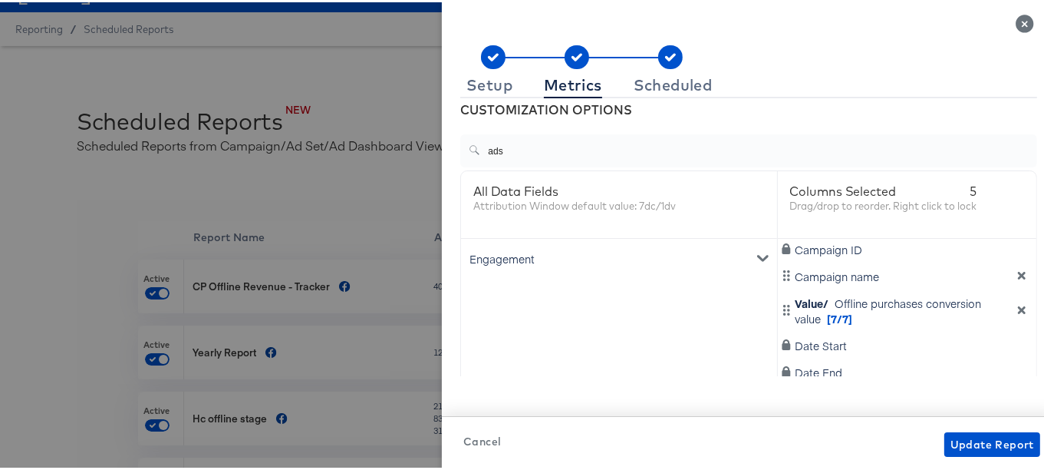
click at [523, 145] on input "ads" at bounding box center [758, 142] width 557 height 33
type input "ad"
click at [555, 250] on div "Settings" at bounding box center [619, 256] width 310 height 34
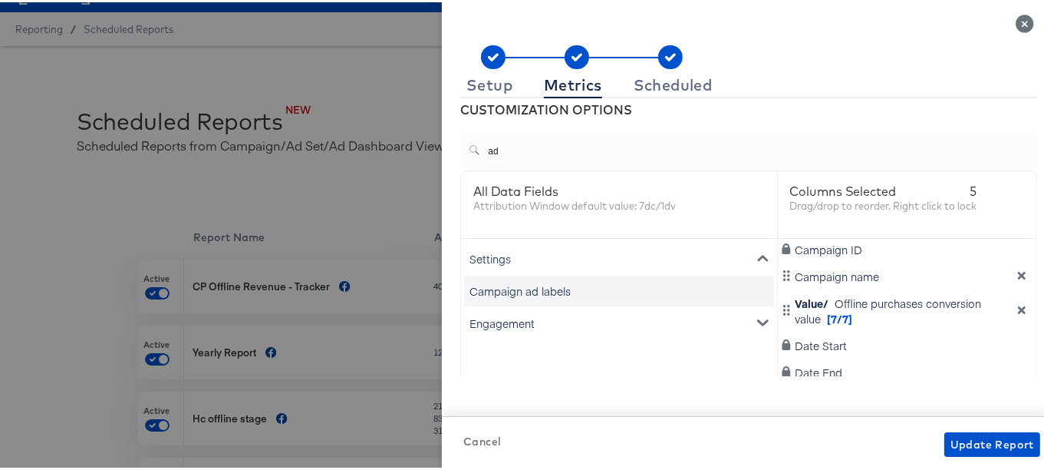
click at [540, 324] on div "Engagement" at bounding box center [619, 321] width 310 height 34
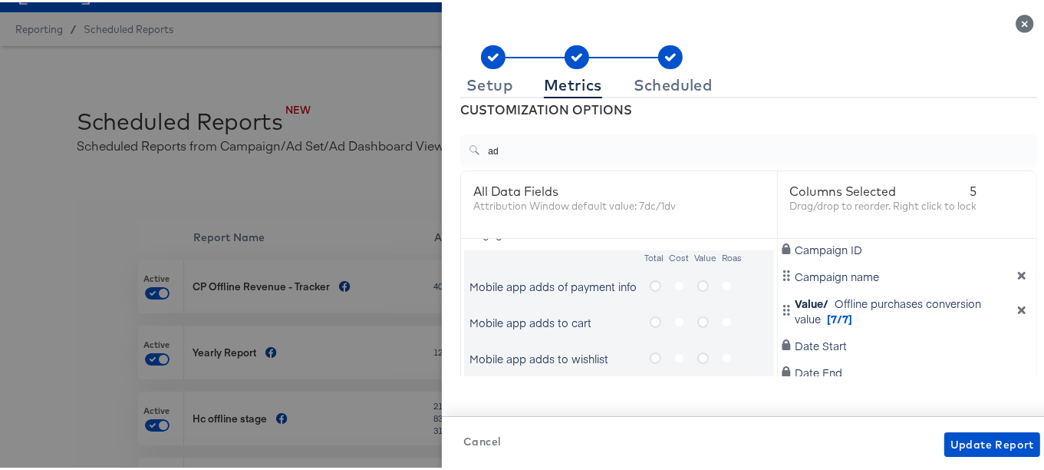
scroll to position [0, 0]
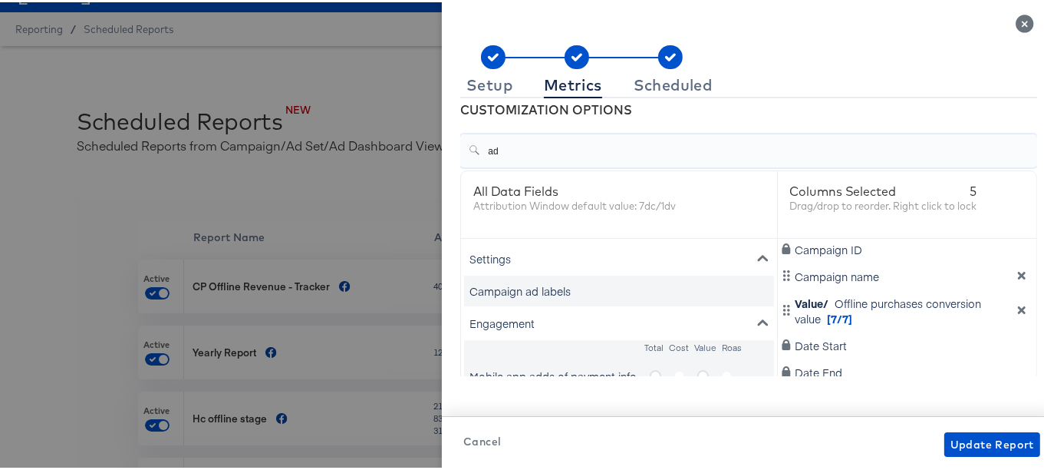
click at [573, 147] on input "ad" at bounding box center [758, 142] width 557 height 33
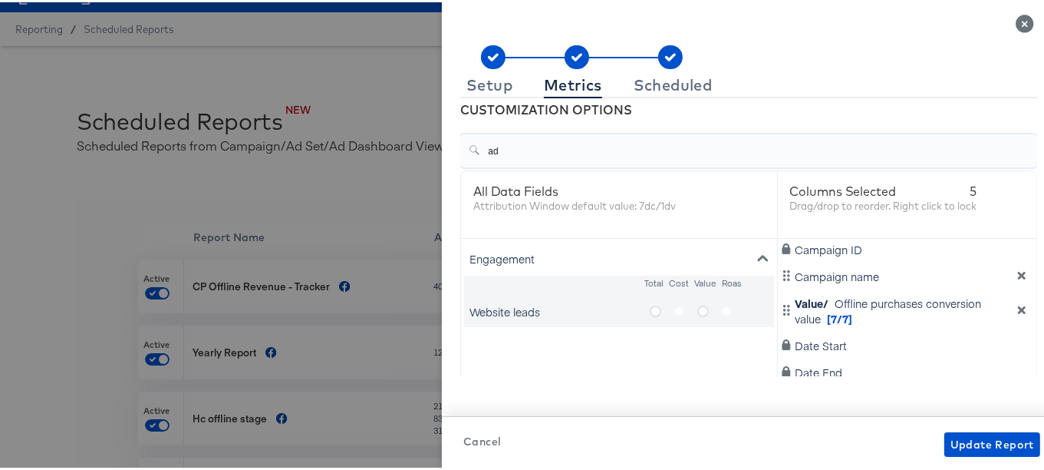
type input "a"
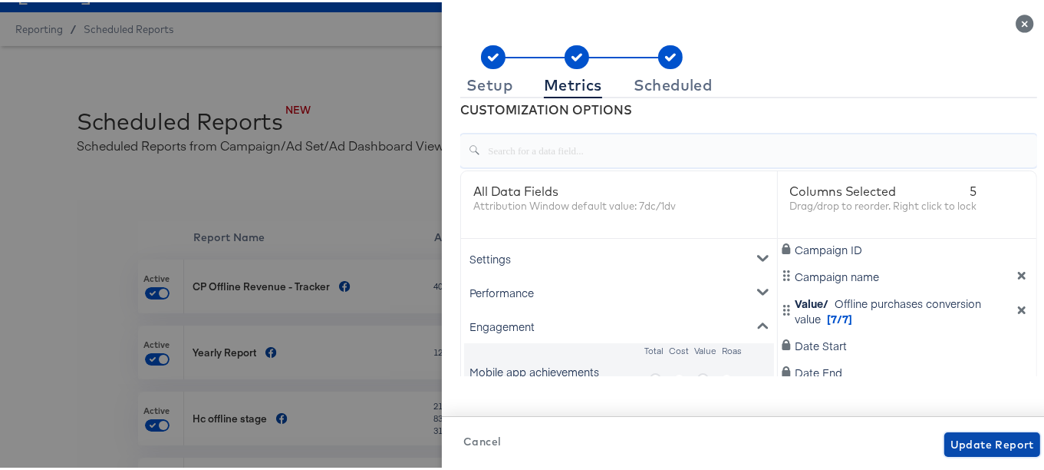
click at [970, 433] on span "Update Report" at bounding box center [993, 442] width 84 height 19
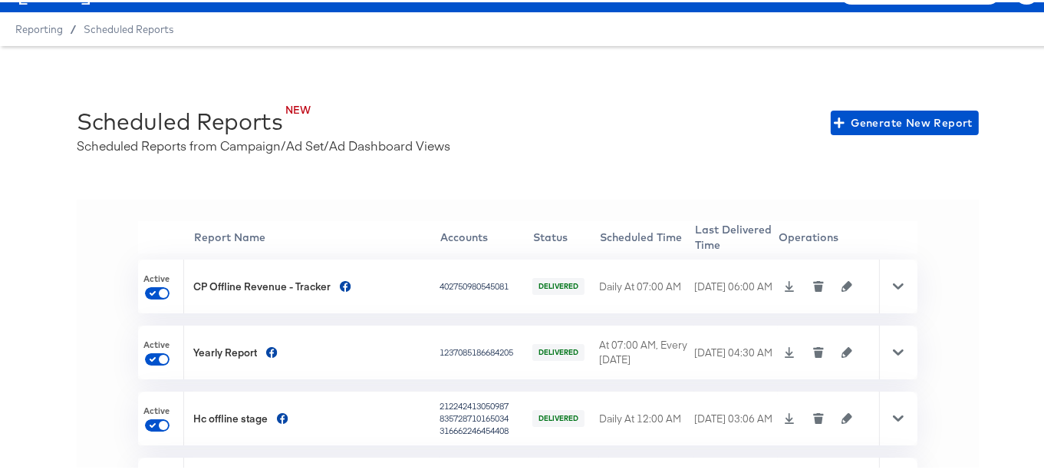
click at [842, 281] on icon "button" at bounding box center [847, 283] width 11 height 11
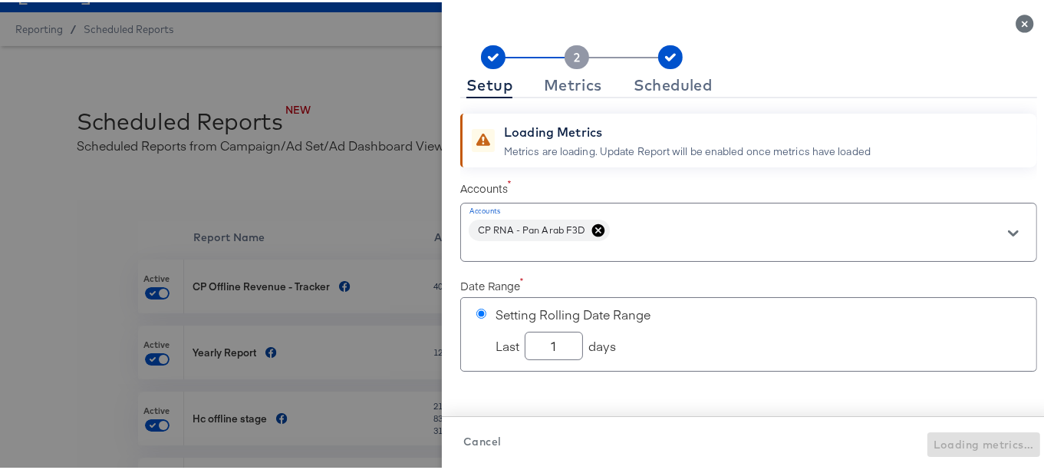
checkbox input "true"
click at [581, 83] on div "Metrics" at bounding box center [573, 83] width 58 height 12
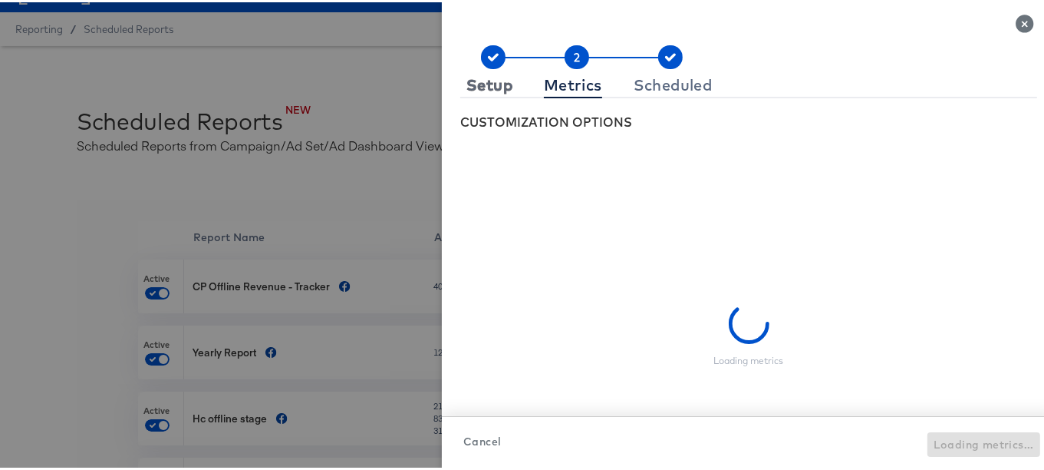
click at [490, 83] on div "Setup" at bounding box center [489, 83] width 46 height 12
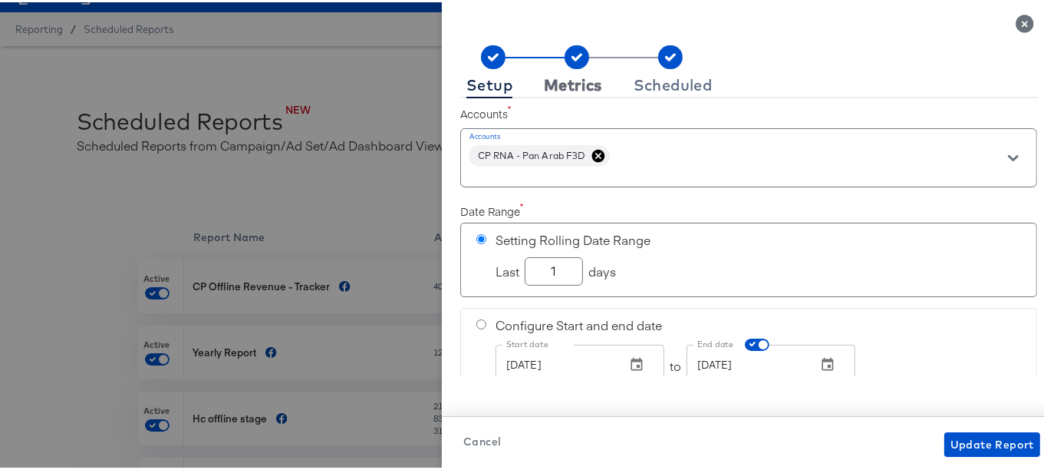
click at [567, 77] on div "Metrics" at bounding box center [573, 83] width 58 height 12
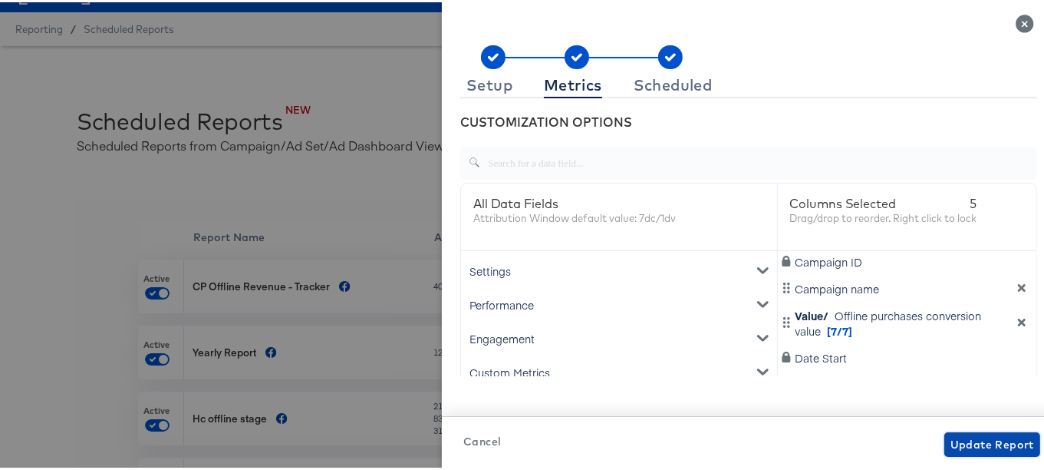
click at [959, 446] on span "Update Report" at bounding box center [993, 442] width 84 height 19
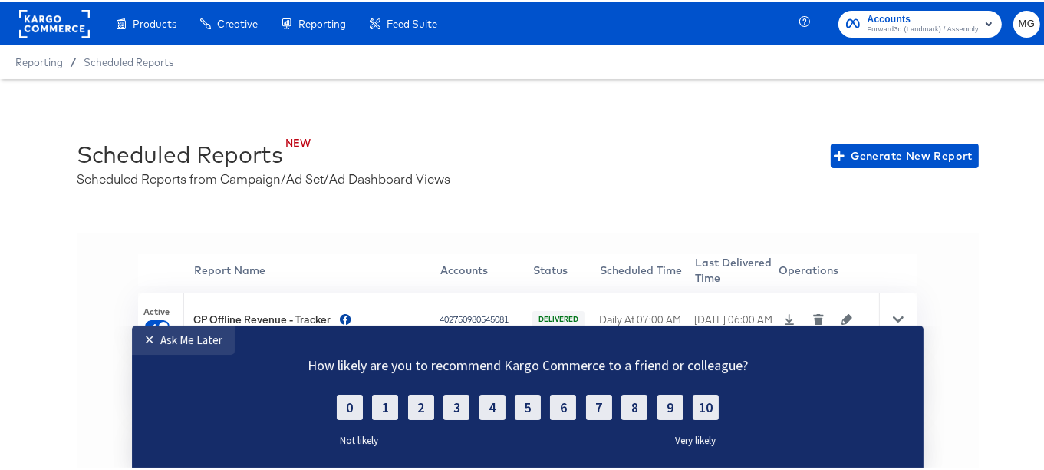
click at [881, 23] on span "Forward3d (Landmark) / Assembly" at bounding box center [923, 27] width 111 height 12
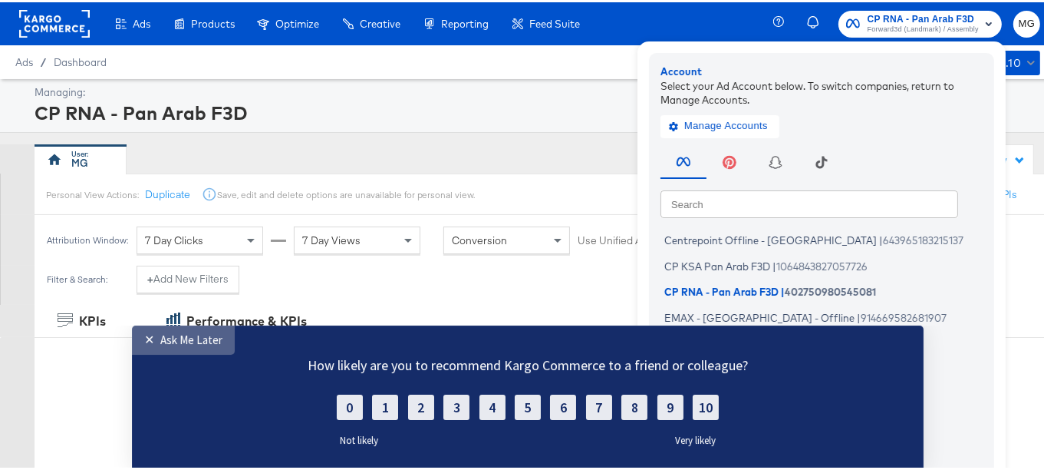
click at [146, 336] on div "✕" at bounding box center [152, 338] width 16 height 15
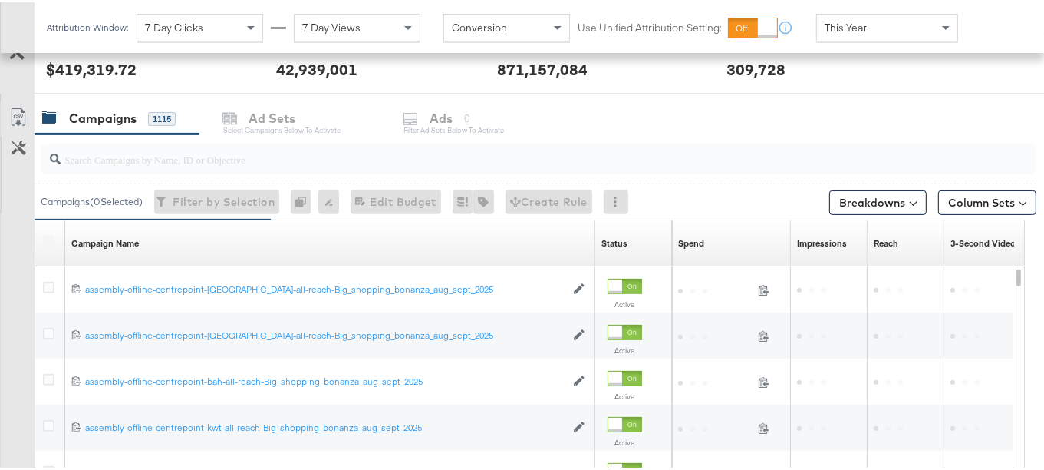
scroll to position [469, 0]
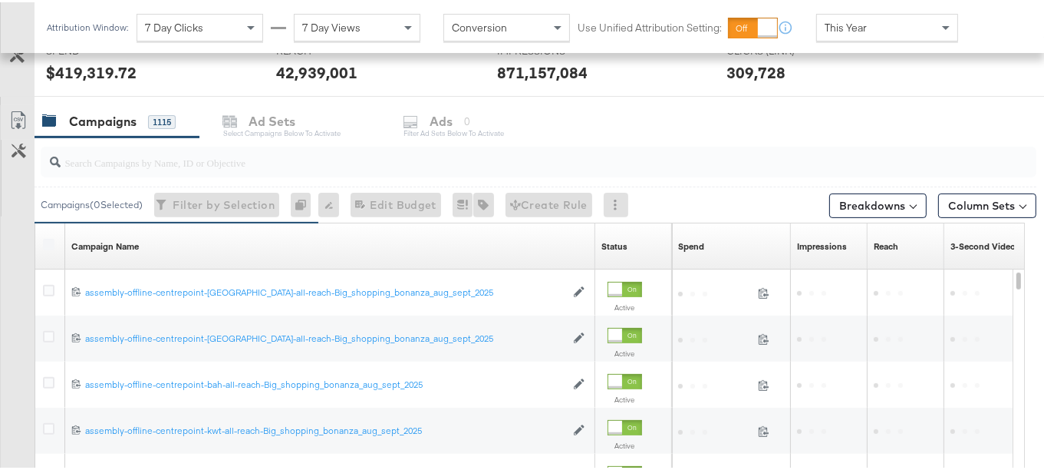
click at [192, 160] on input "search" at bounding box center [505, 154] width 888 height 30
paste input "Big_shopping_bonanza_aug_sept_2025"
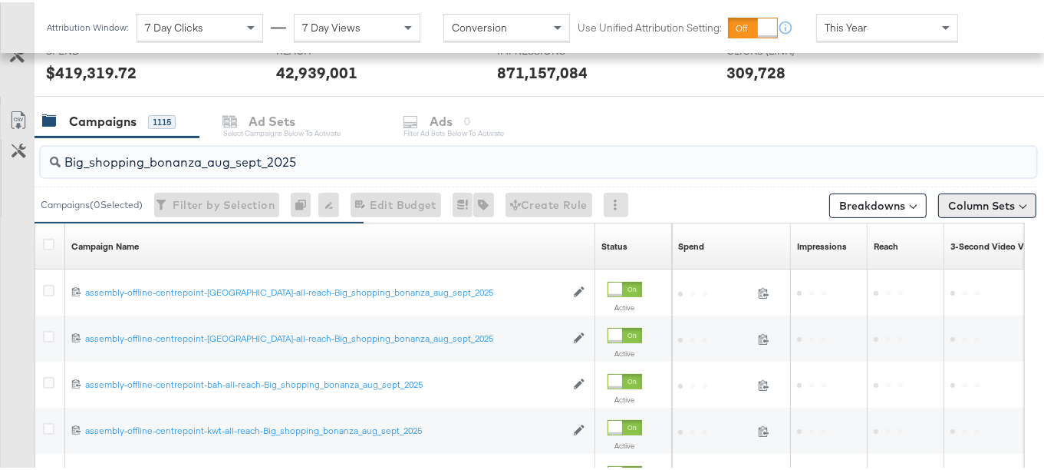
type input "Big_shopping_bonanza_aug_sept_2025"
click at [1013, 204] on button "Column Sets" at bounding box center [987, 203] width 98 height 25
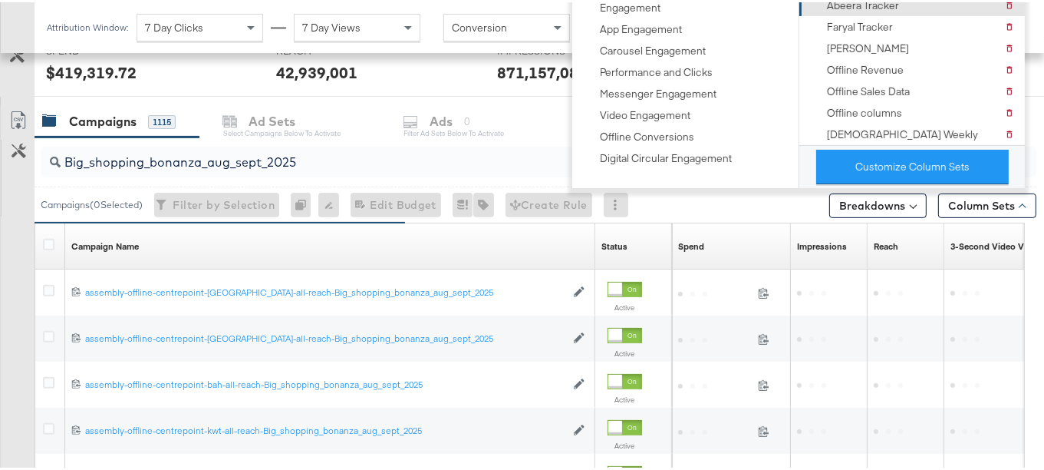
click at [903, 0] on div "Abeera Tracker [PERSON_NAME] Tracker" at bounding box center [911, 2] width 206 height 21
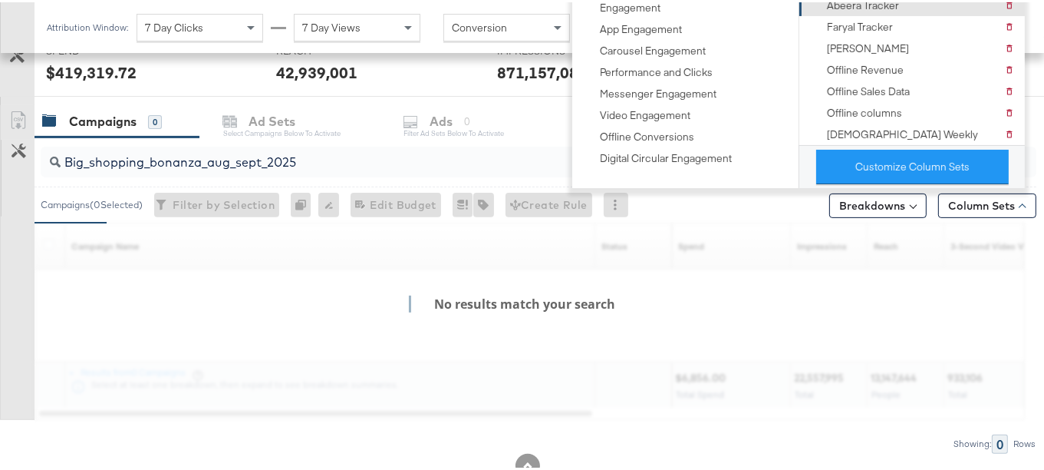
click at [897, 2] on div "Abeera Tracker" at bounding box center [863, 3] width 72 height 15
click at [1040, 183] on div "KPIs Performance & KPIs Customize KPIs ✔ Clicks (Link) ✔ Reach ✔ Impressions ✔ …" at bounding box center [528, 176] width 1056 height 684
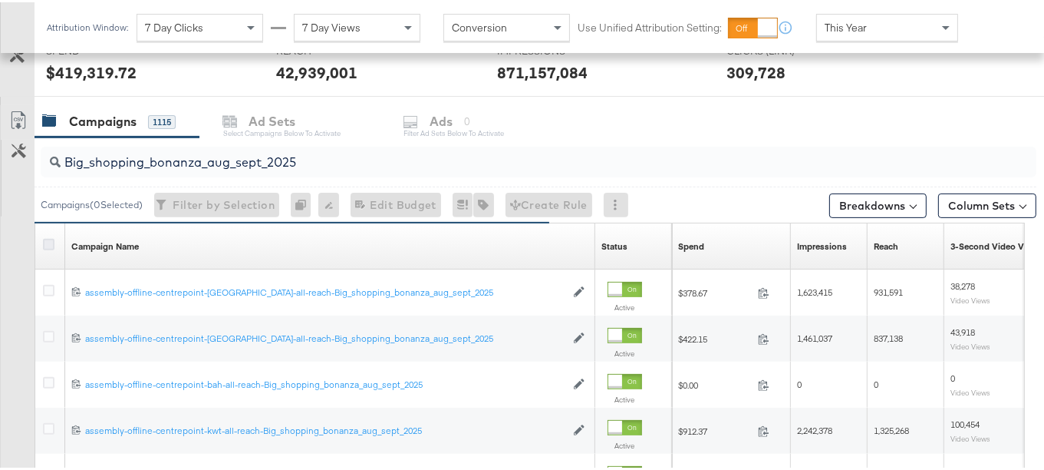
click at [46, 239] on icon at bounding box center [49, 242] width 12 height 12
click at [0, 0] on input "checkbox" at bounding box center [0, 0] width 0 height 0
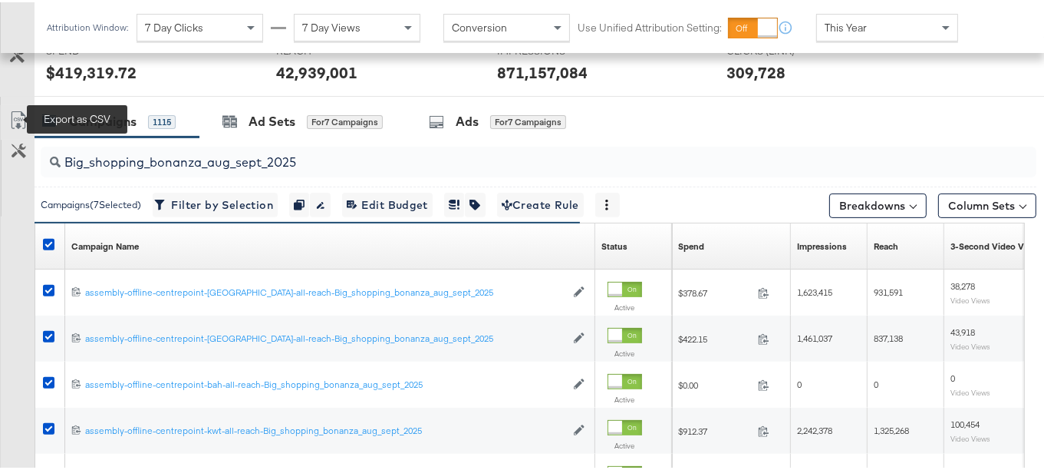
click at [19, 114] on icon at bounding box center [18, 118] width 18 height 18
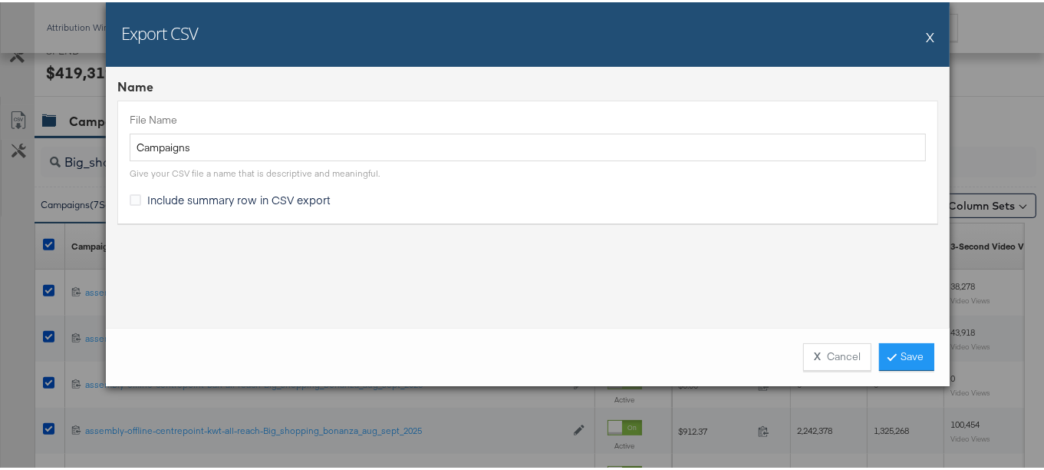
click at [309, 193] on span "Include summary row in CSV export" at bounding box center [238, 196] width 183 height 15
click at [0, 0] on input "Include summary row in CSV export" at bounding box center [0, 0] width 0 height 0
click at [923, 354] on link "Save" at bounding box center [906, 355] width 55 height 28
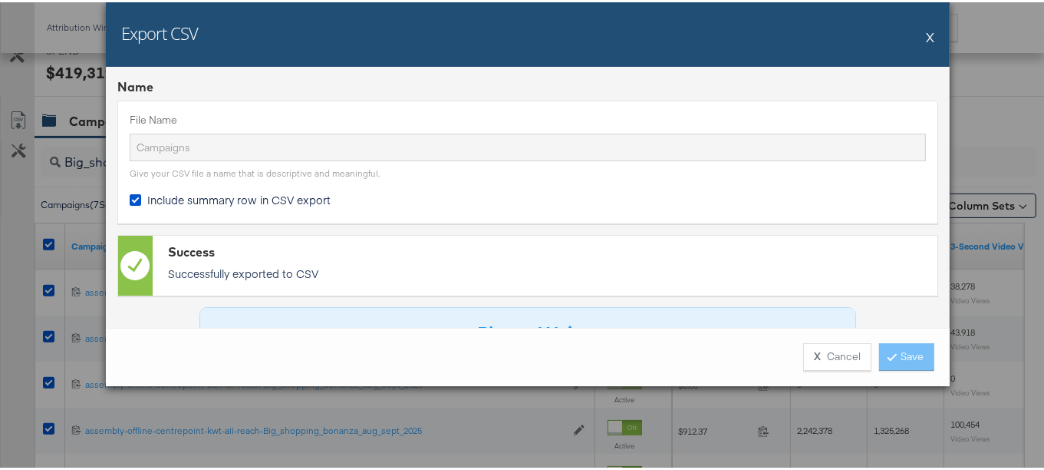
click at [919, 39] on div "Export CSV X" at bounding box center [528, 32] width 844 height 64
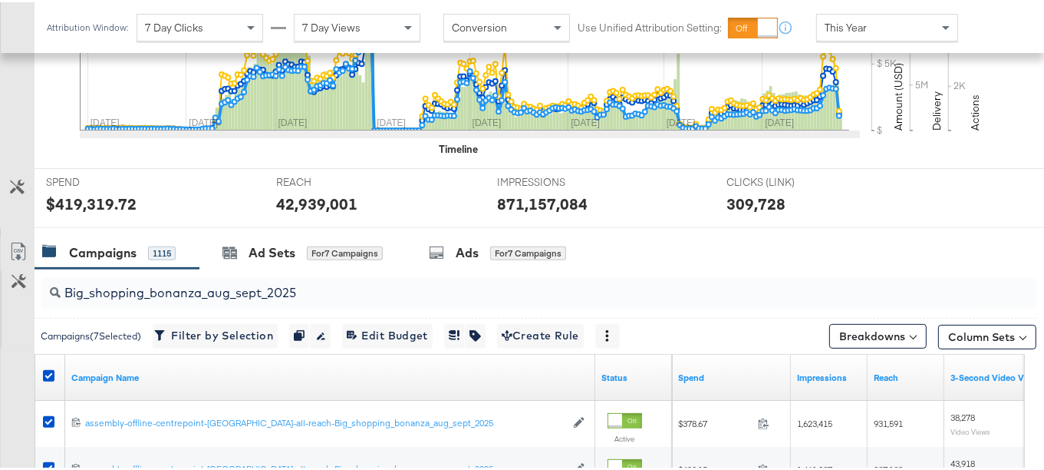
scroll to position [598, 0]
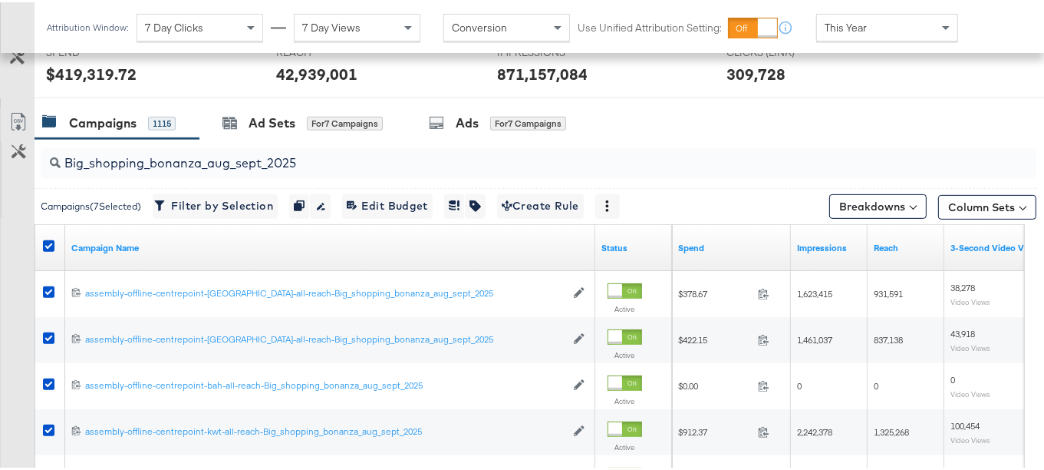
click at [252, 159] on input "Big_shopping_bonanza_aug_sept_2025" at bounding box center [505, 155] width 888 height 30
